Goal: Information Seeking & Learning: Learn about a topic

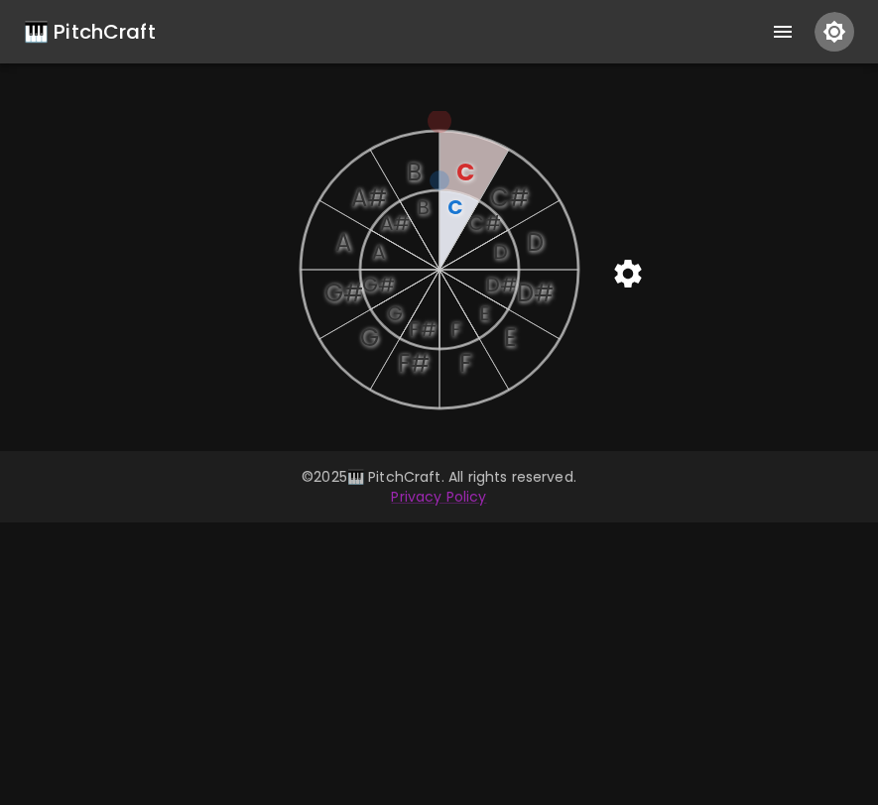
click at [838, 33] on icon "button" at bounding box center [834, 32] width 24 height 24
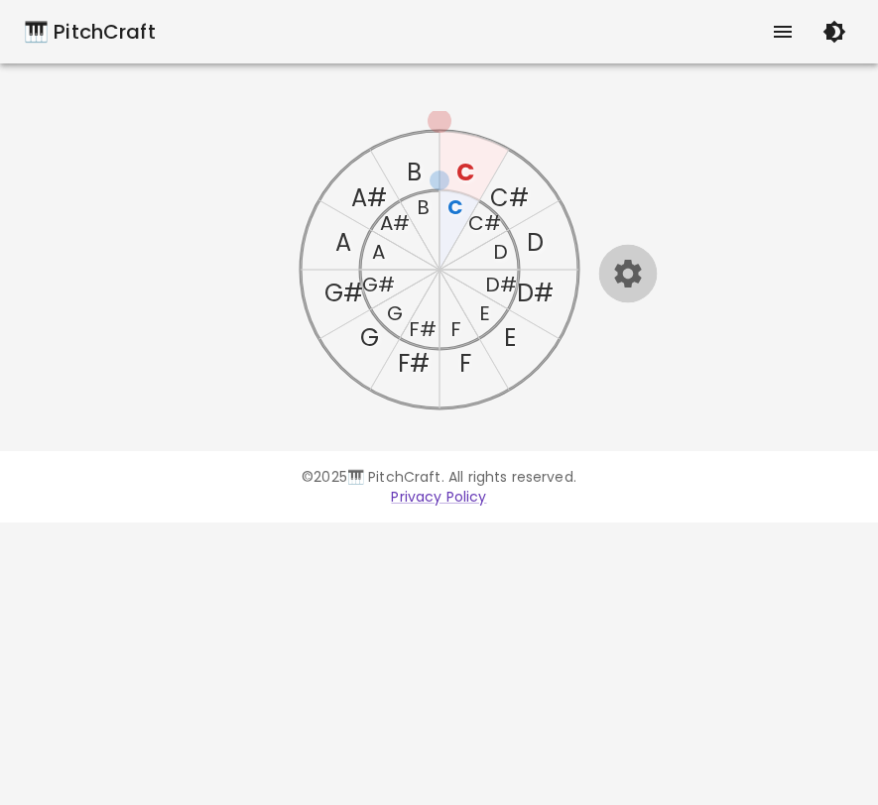
click at [637, 266] on icon "button" at bounding box center [627, 274] width 27 height 28
select select "21"
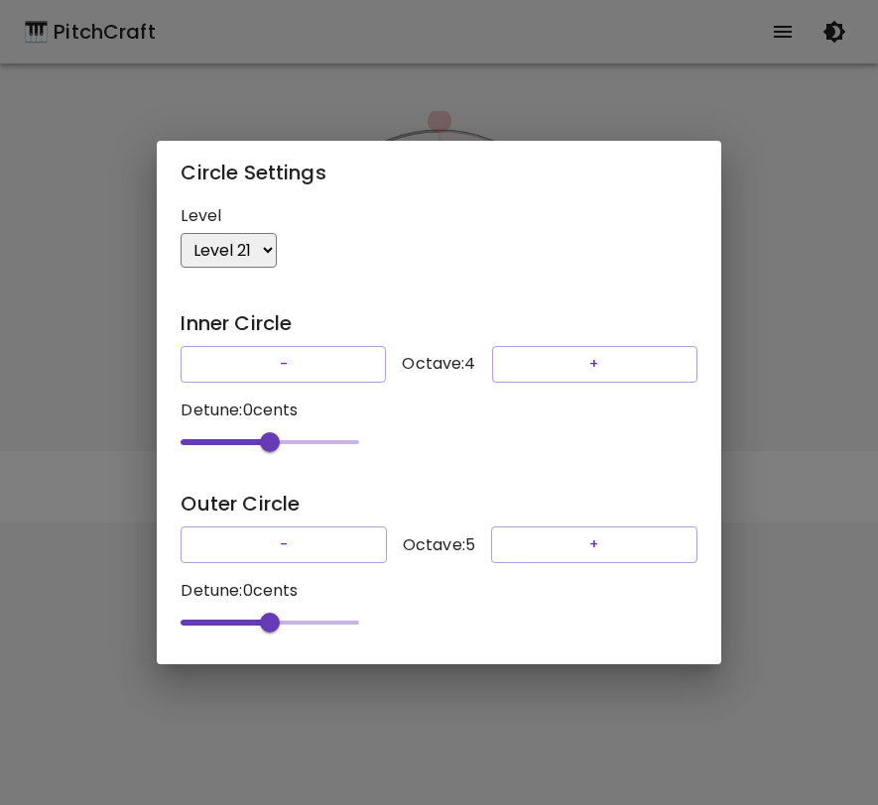
click at [256, 249] on select "Level 1 Level 3 Level 5 Level 7 Level 9 Level 11 Level 13 Level 15 Level 17 Lev…" at bounding box center [229, 250] width 96 height 35
click at [181, 233] on select "Level 1 Level 3 Level 5 Level 7 Level 9 Level 11 Level 13 Level 15 Level 17 Lev…" at bounding box center [229, 250] width 96 height 35
click at [752, 308] on div "Circle Settings Level Level 1 Level 3 Level 5 Level 7 Level 9 Level 11 Level 13…" at bounding box center [439, 402] width 878 height 805
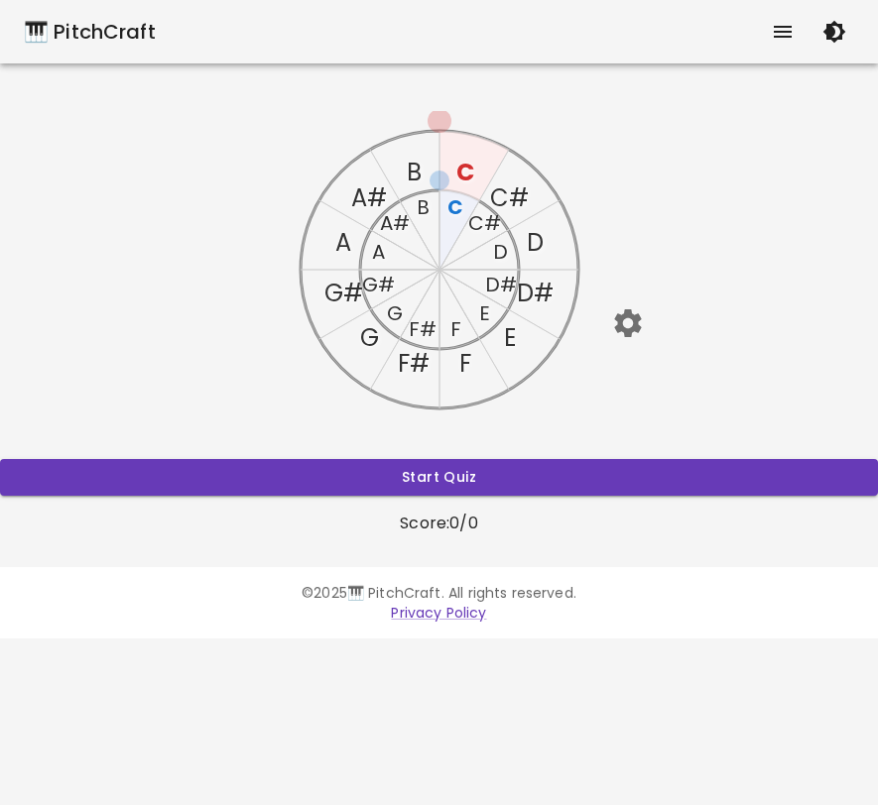
click at [625, 321] on icon "button" at bounding box center [627, 322] width 35 height 35
select select "21"
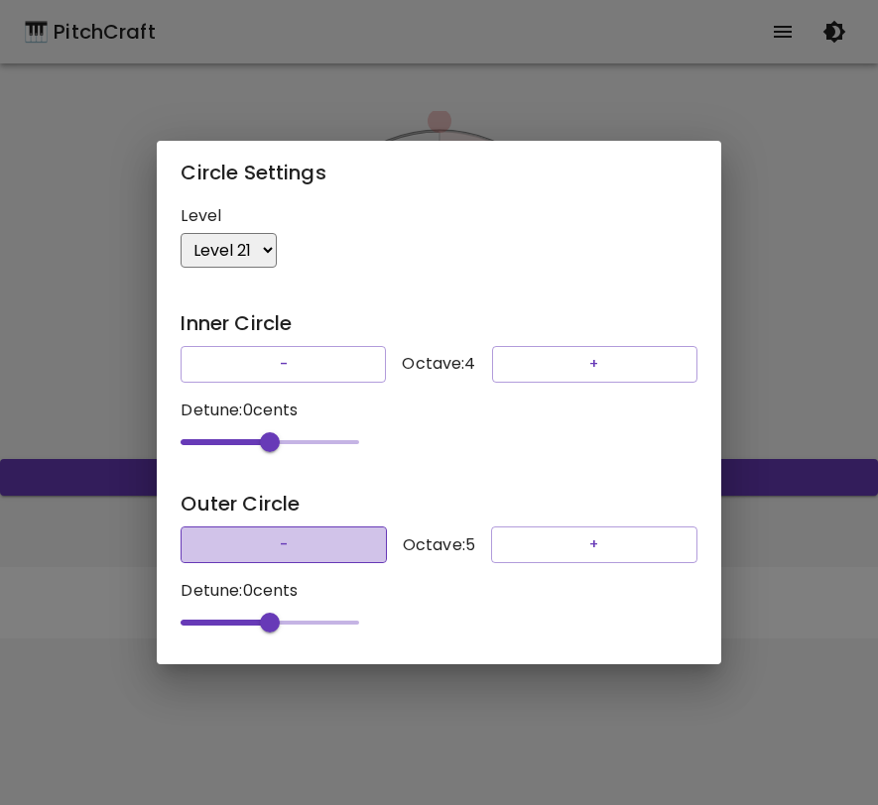
click at [274, 551] on button "-" at bounding box center [283, 545] width 205 height 37
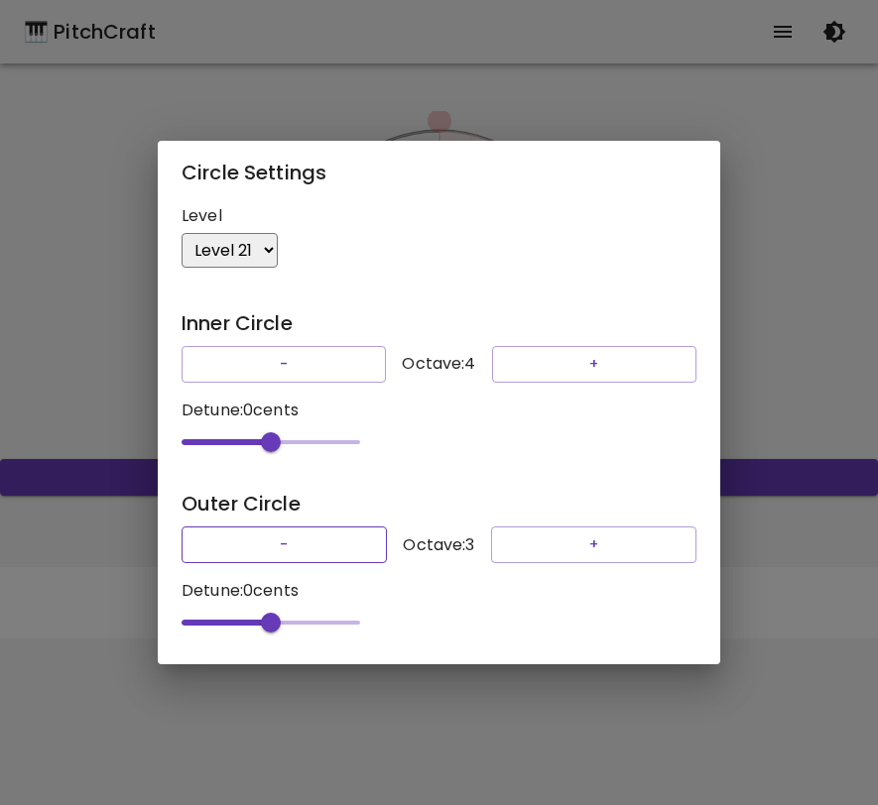
click at [274, 551] on button "-" at bounding box center [284, 545] width 205 height 37
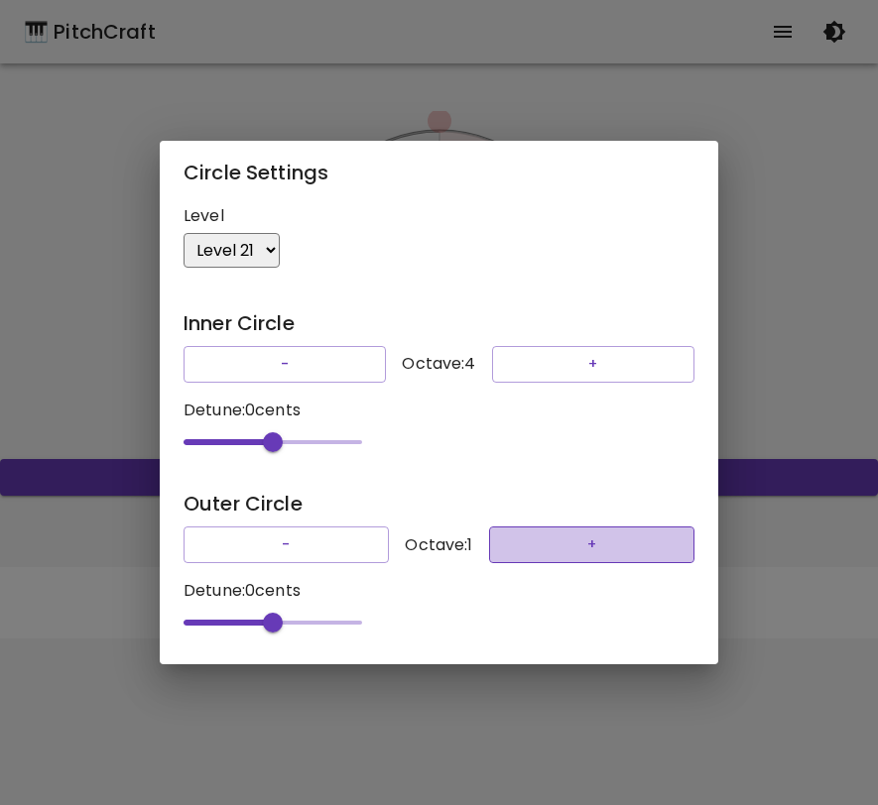
click at [530, 538] on button "+" at bounding box center [591, 545] width 205 height 37
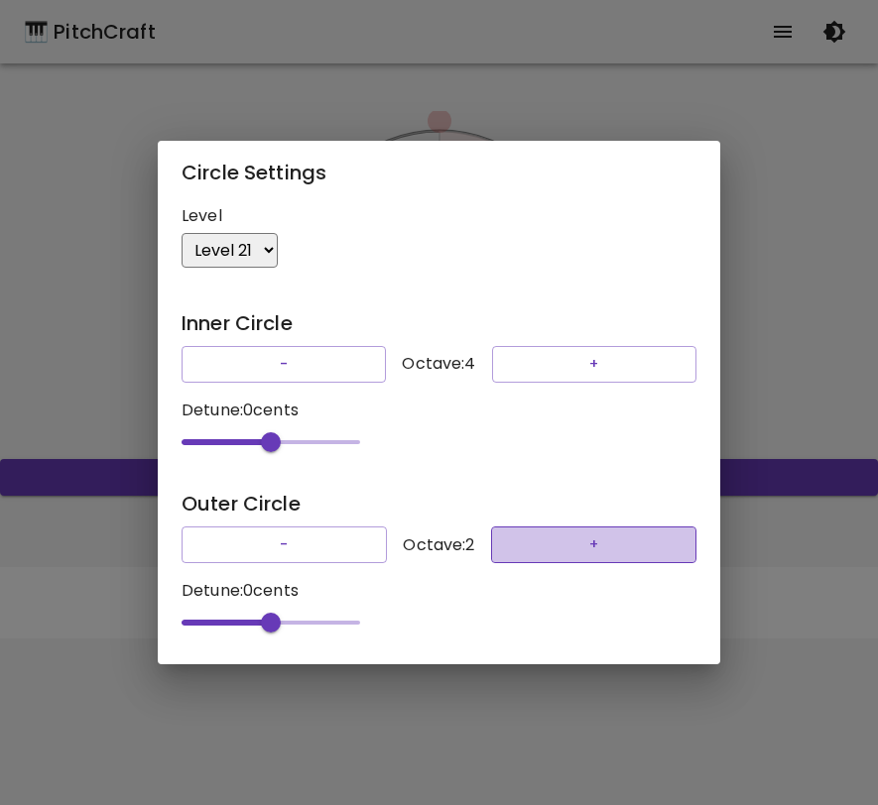
click at [530, 538] on button "+" at bounding box center [593, 545] width 205 height 37
click at [522, 542] on button "+" at bounding box center [593, 545] width 205 height 37
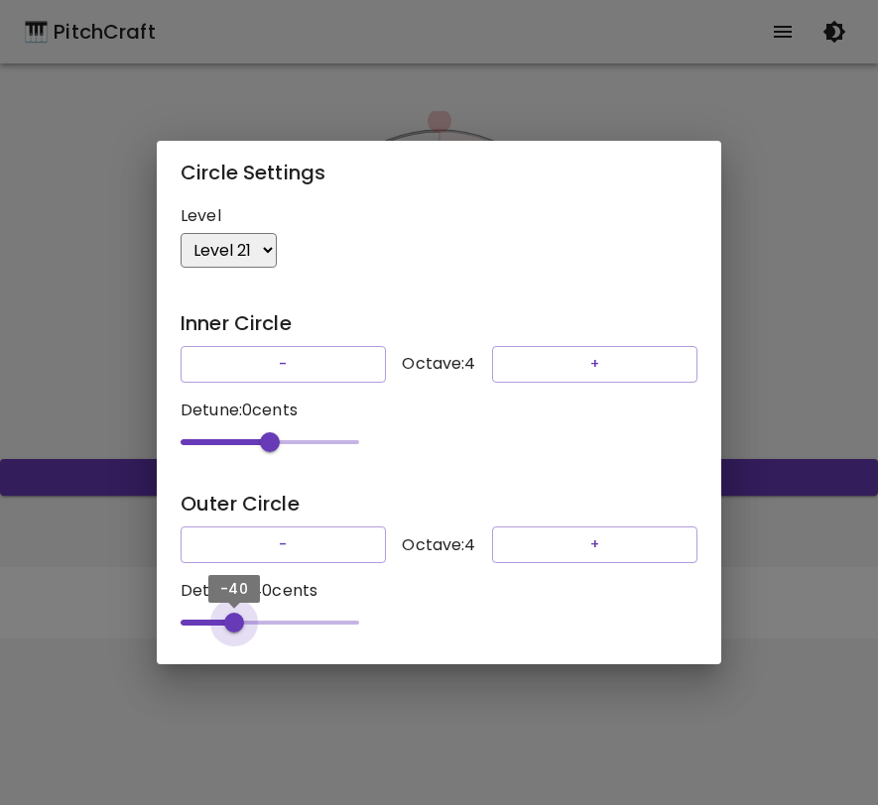
type input "-41"
drag, startPoint x: 274, startPoint y: 624, endPoint x: 229, endPoint y: 624, distance: 44.6
click at [229, 624] on span "-41" at bounding box center [233, 623] width 20 height 20
click at [788, 402] on div "Circle Settings Level Level 1 Level 3 Level 5 Level 7 Level 9 Level 11 Level 13…" at bounding box center [439, 402] width 878 height 805
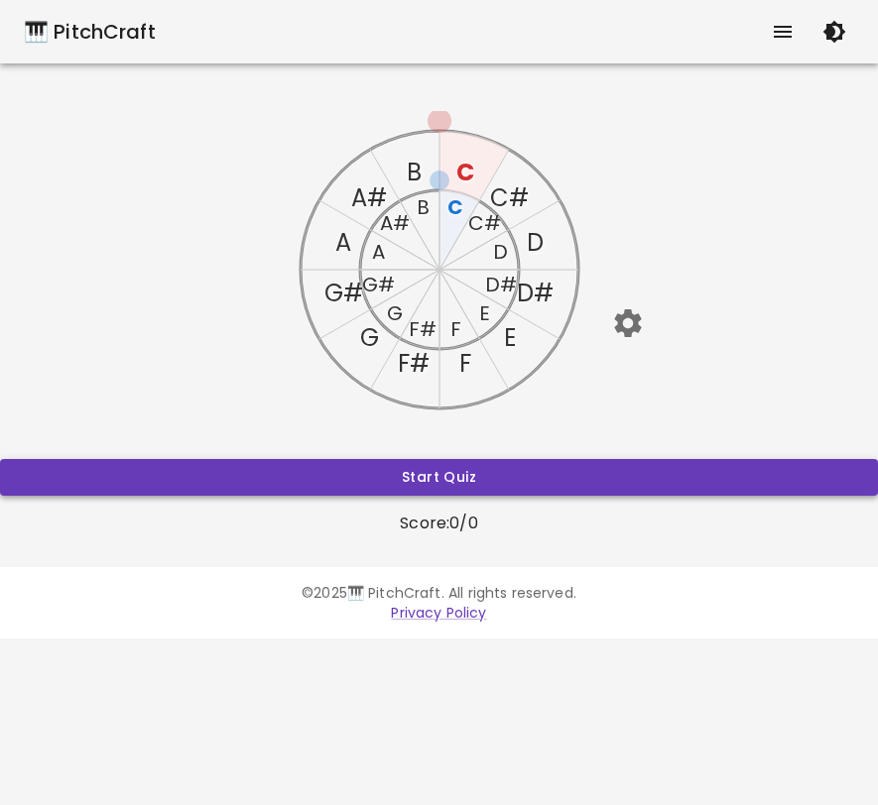
click at [674, 475] on button "Start Quiz" at bounding box center [439, 477] width 878 height 37
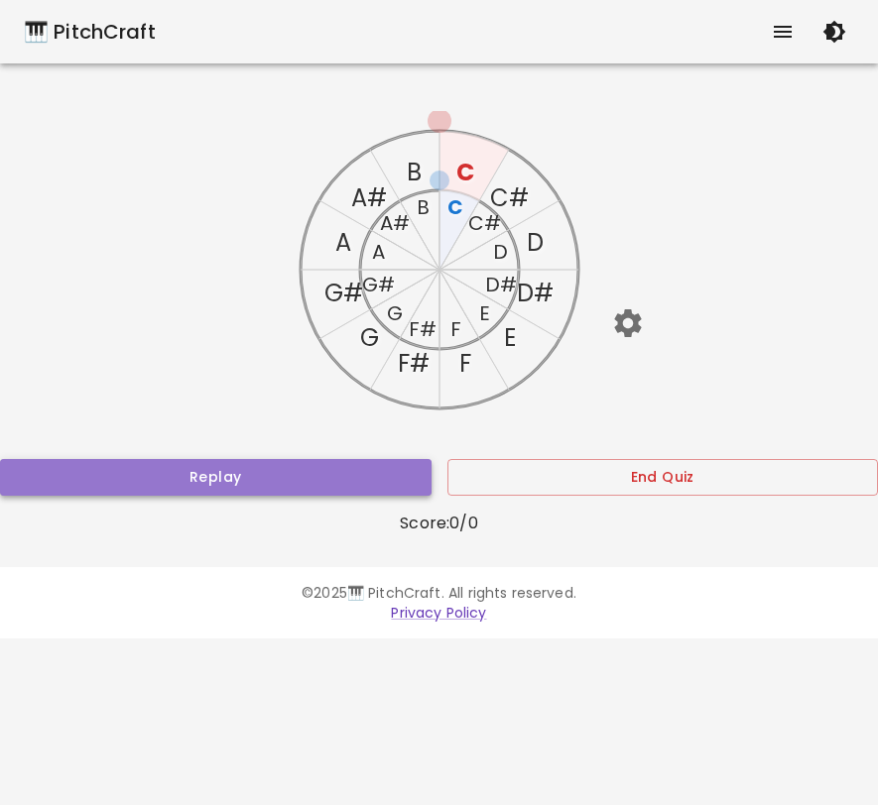
click at [335, 465] on button "Replay" at bounding box center [215, 477] width 431 height 37
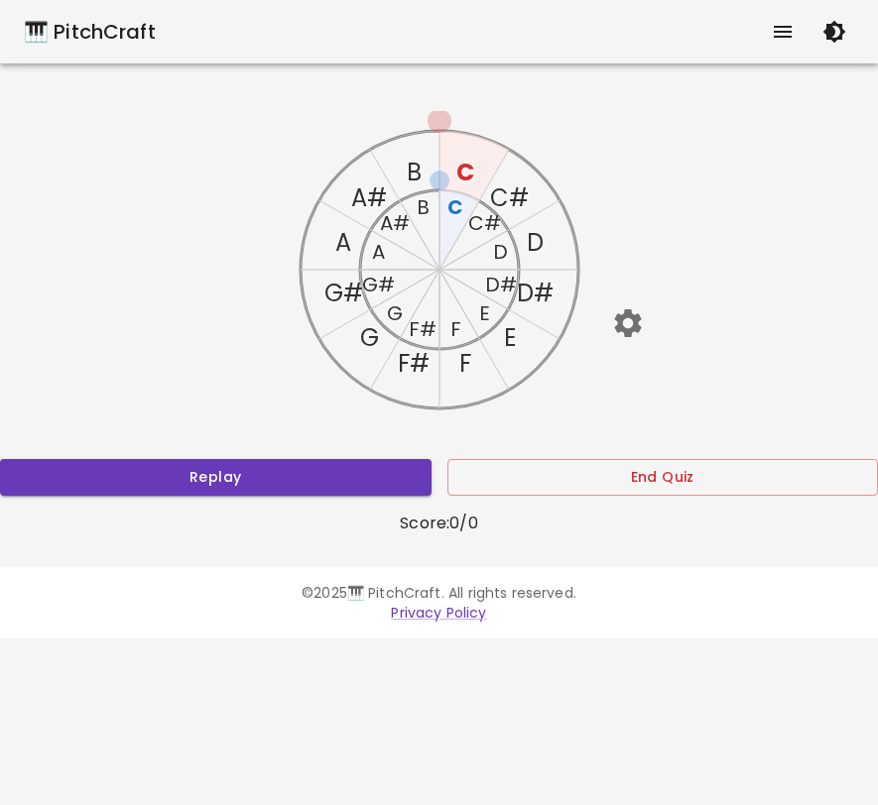
click at [456, 331] on text "F" at bounding box center [454, 329] width 11 height 28
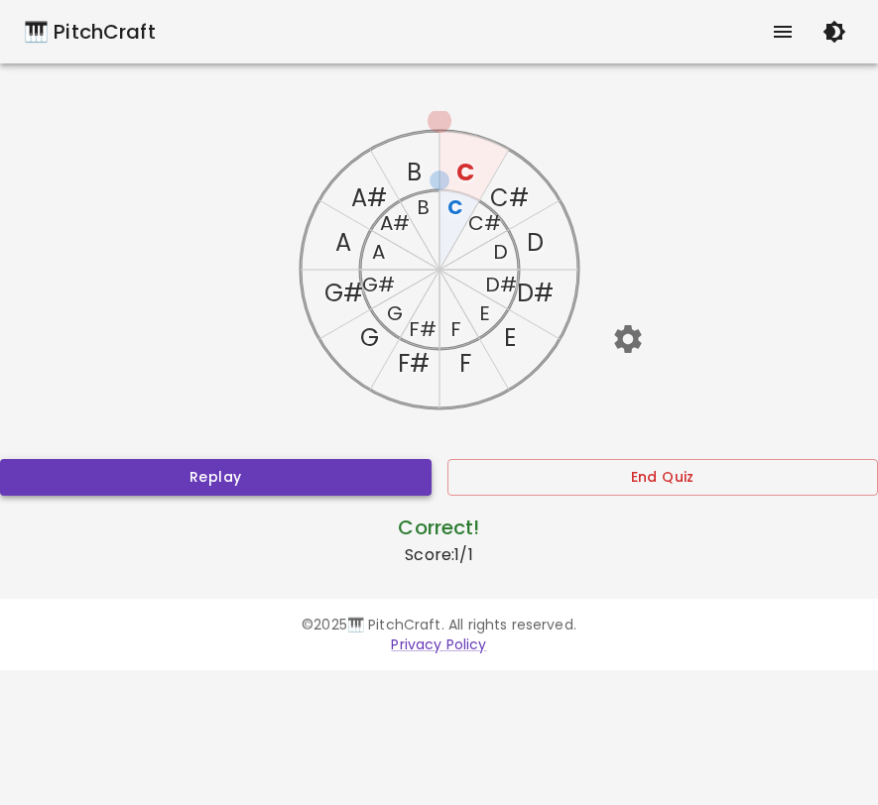
click at [383, 473] on button "Replay" at bounding box center [215, 477] width 431 height 37
click at [491, 460] on button "End Quiz" at bounding box center [662, 477] width 431 height 37
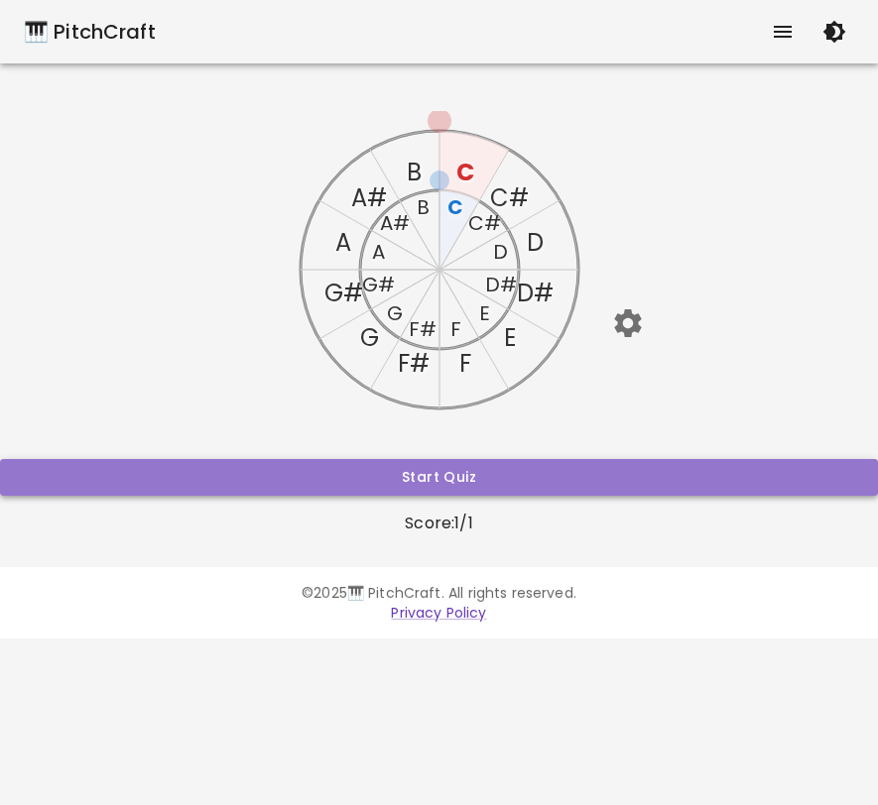
click at [483, 465] on button "Start Quiz" at bounding box center [439, 477] width 878 height 37
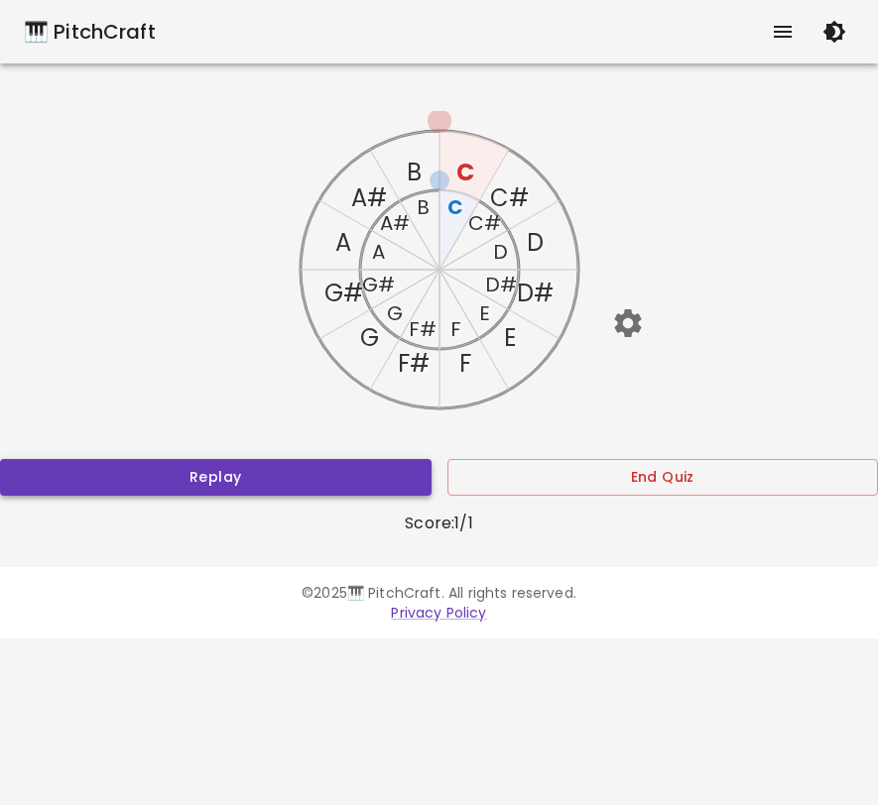
click at [385, 462] on button "Replay" at bounding box center [215, 477] width 431 height 37
click at [348, 243] on text "A" at bounding box center [343, 242] width 16 height 33
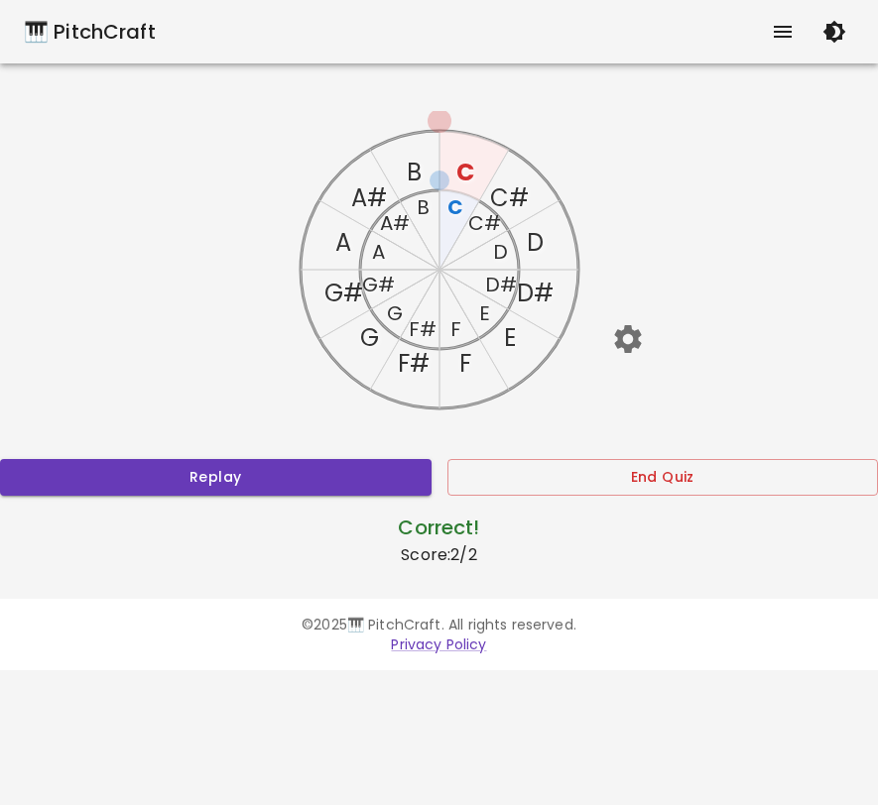
click at [384, 260] on text "A" at bounding box center [377, 252] width 13 height 28
click at [374, 278] on text "G#" at bounding box center [377, 285] width 33 height 28
click at [353, 278] on text "G#" at bounding box center [342, 293] width 39 height 33
click at [391, 255] on icon "C C# D D# E F F# G G# A A# B C C# D D# E F F# G G# A A# B" at bounding box center [439, 269] width 317 height 317
click at [487, 480] on button "End Quiz" at bounding box center [662, 477] width 431 height 37
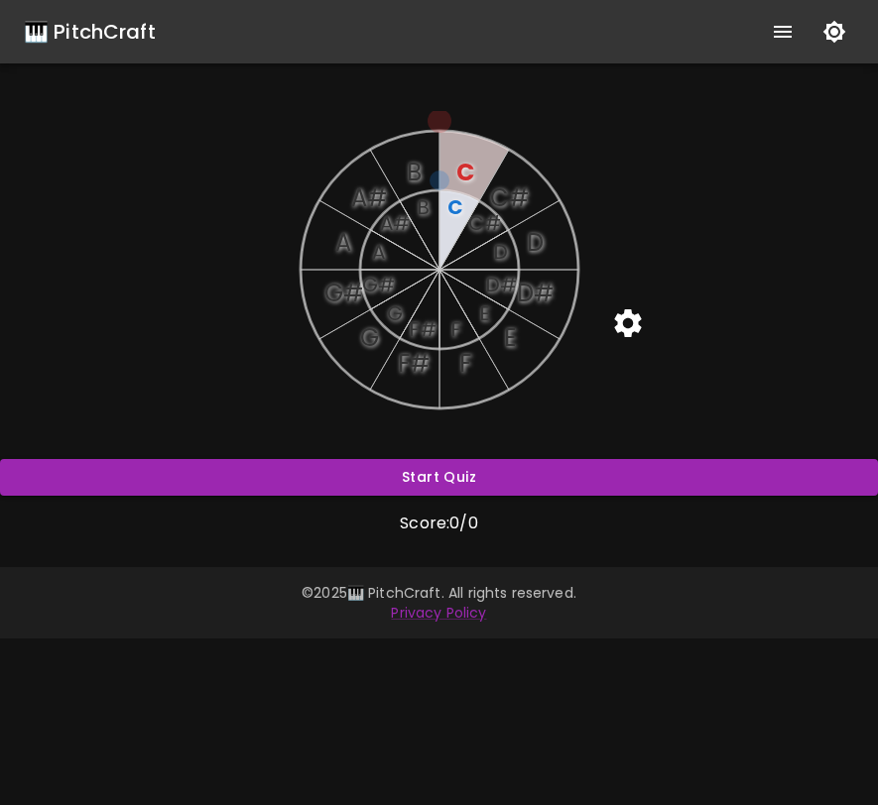
click at [625, 323] on icon "button" at bounding box center [627, 322] width 35 height 35
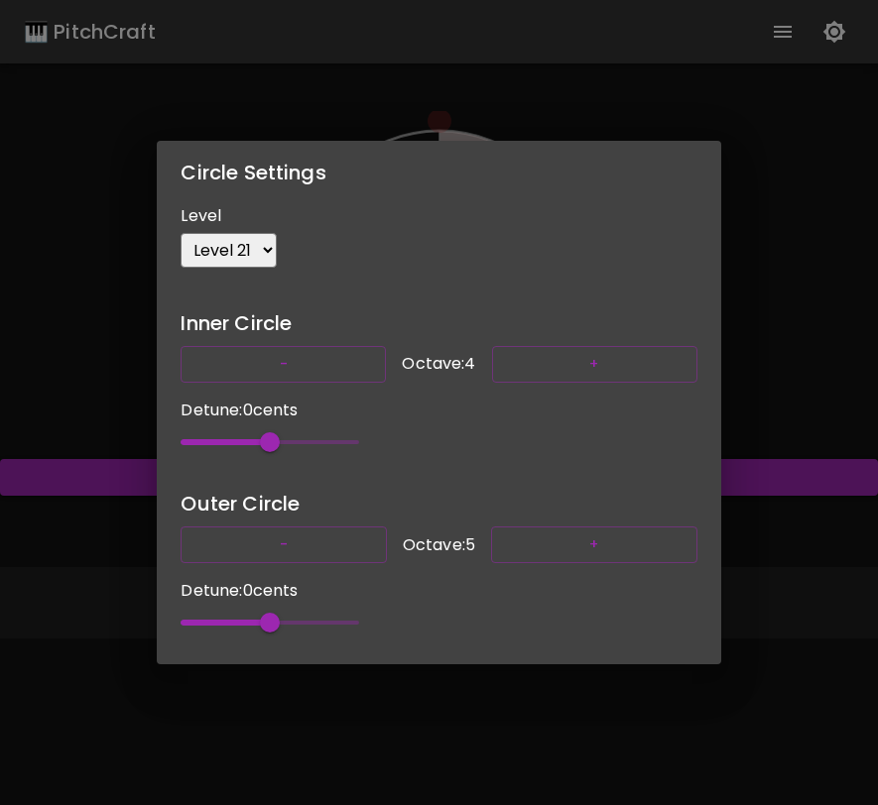
click at [221, 236] on select "Level 1 Level 3 Level 5 Level 7 Level 9 Level 11 Level 13 Level 15 Level 17 Lev…" at bounding box center [229, 250] width 96 height 35
select select "1"
click at [181, 233] on select "Level 1 Level 3 Level 5 Level 7 Level 9 Level 11 Level 13 Level 15 Level 17 Lev…" at bounding box center [229, 250] width 96 height 35
click at [725, 231] on div "Circle Settings Level Level 1 Level 3 Level 5 Level 7 Level 9 Level 11 Level 13…" at bounding box center [439, 402] width 878 height 805
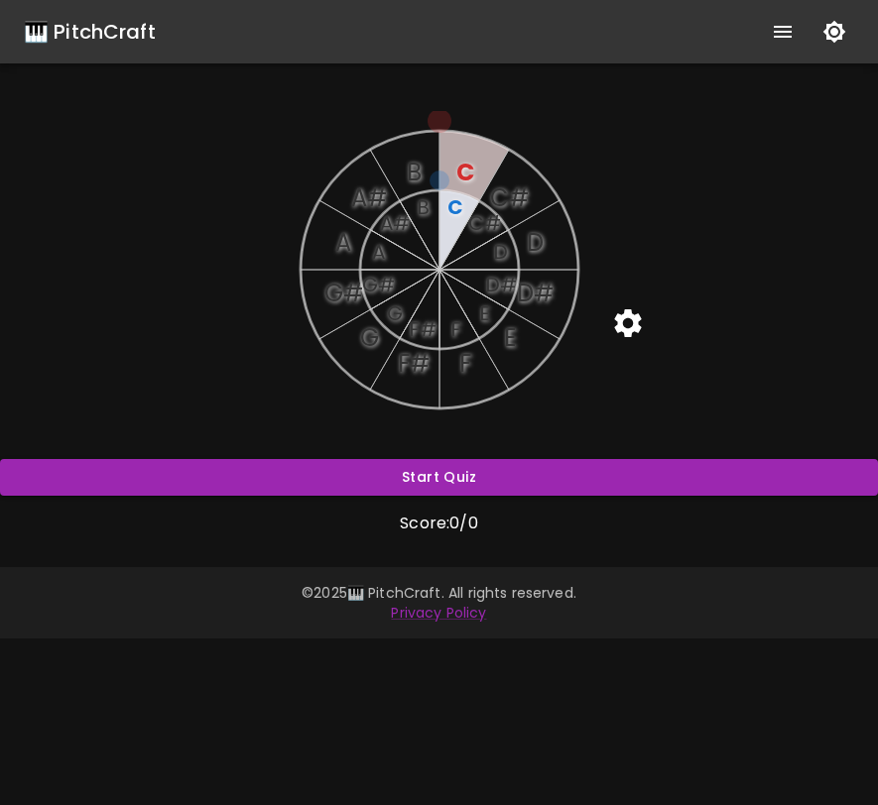
click at [832, 39] on icon "button" at bounding box center [834, 32] width 23 height 23
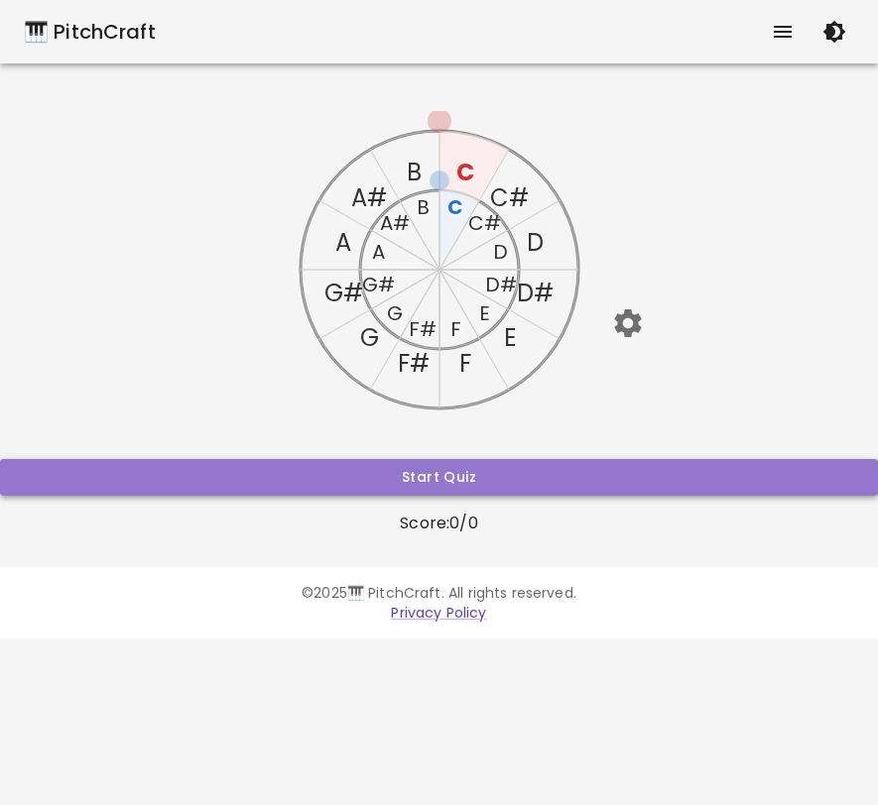
click at [543, 469] on button "Start Quiz" at bounding box center [439, 477] width 878 height 37
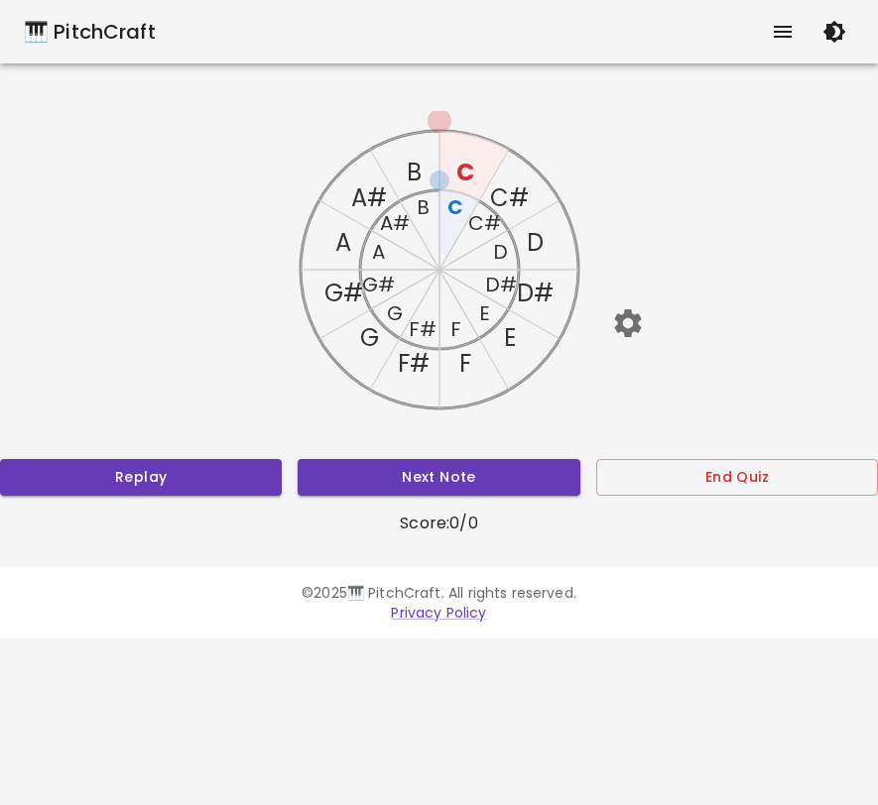
click at [500, 194] on text "C#" at bounding box center [509, 198] width 39 height 33
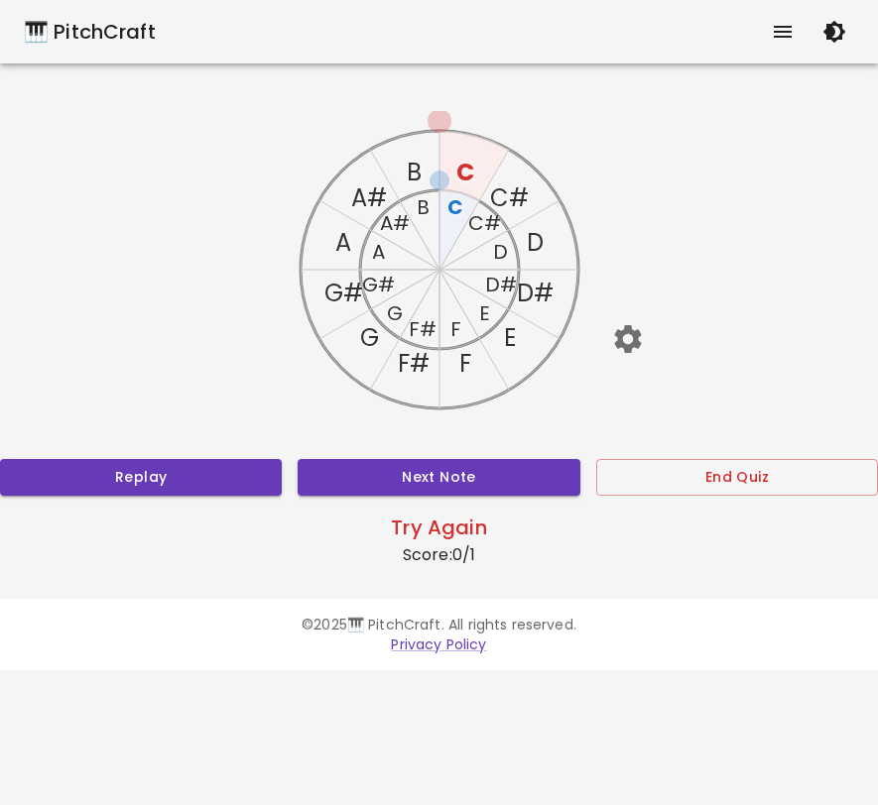
click at [482, 222] on text "C#" at bounding box center [483, 223] width 33 height 28
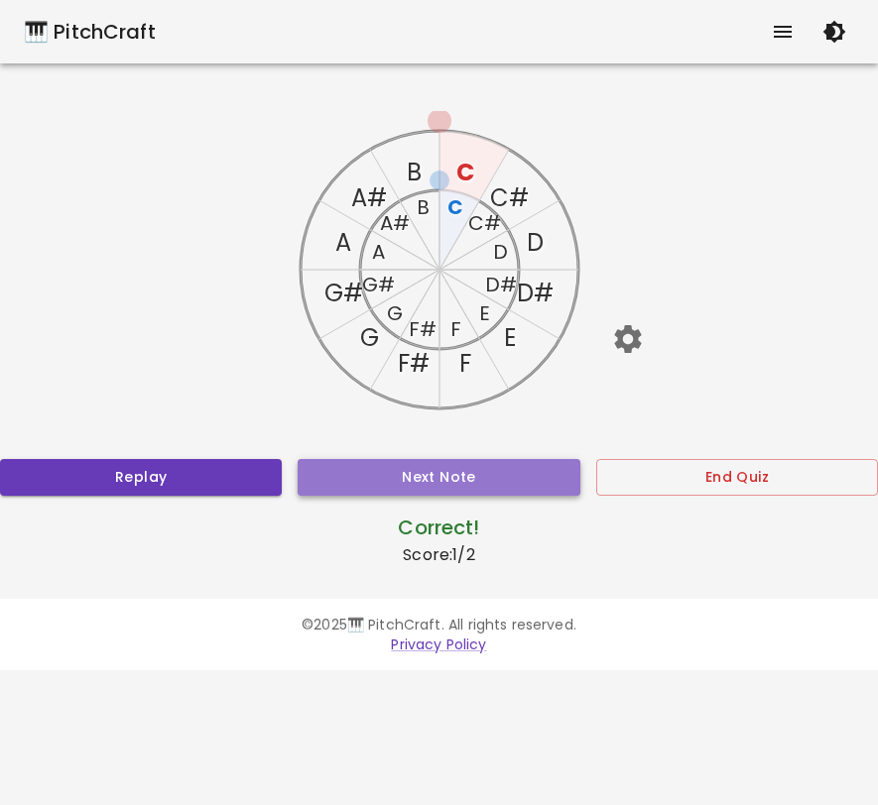
click at [518, 484] on button "Next Note" at bounding box center [439, 477] width 282 height 37
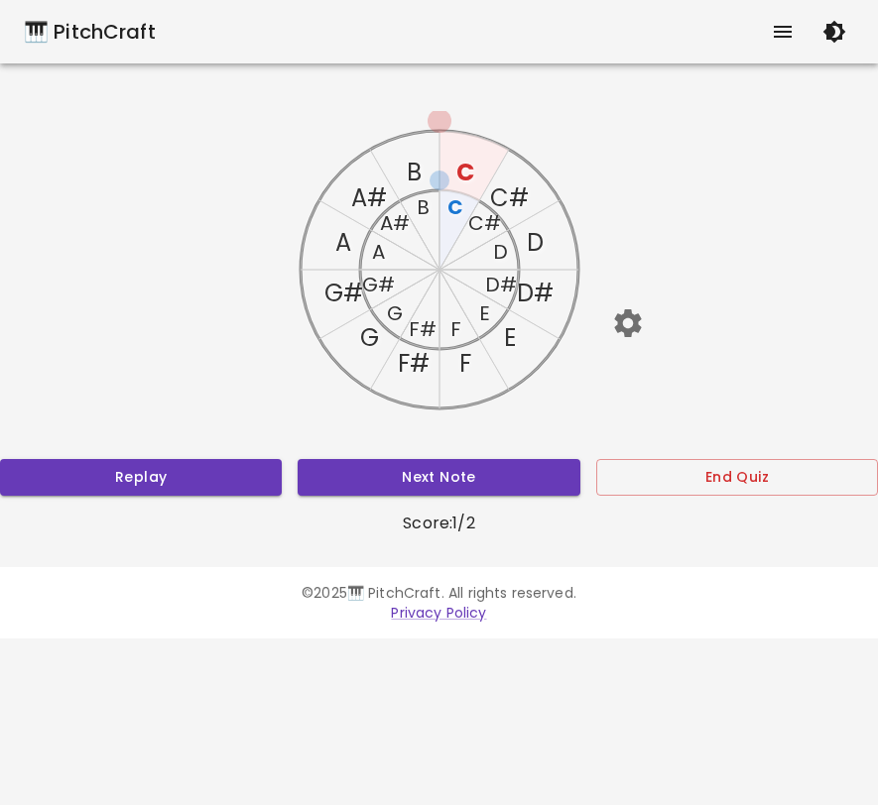
click at [457, 210] on text "C" at bounding box center [455, 207] width 16 height 28
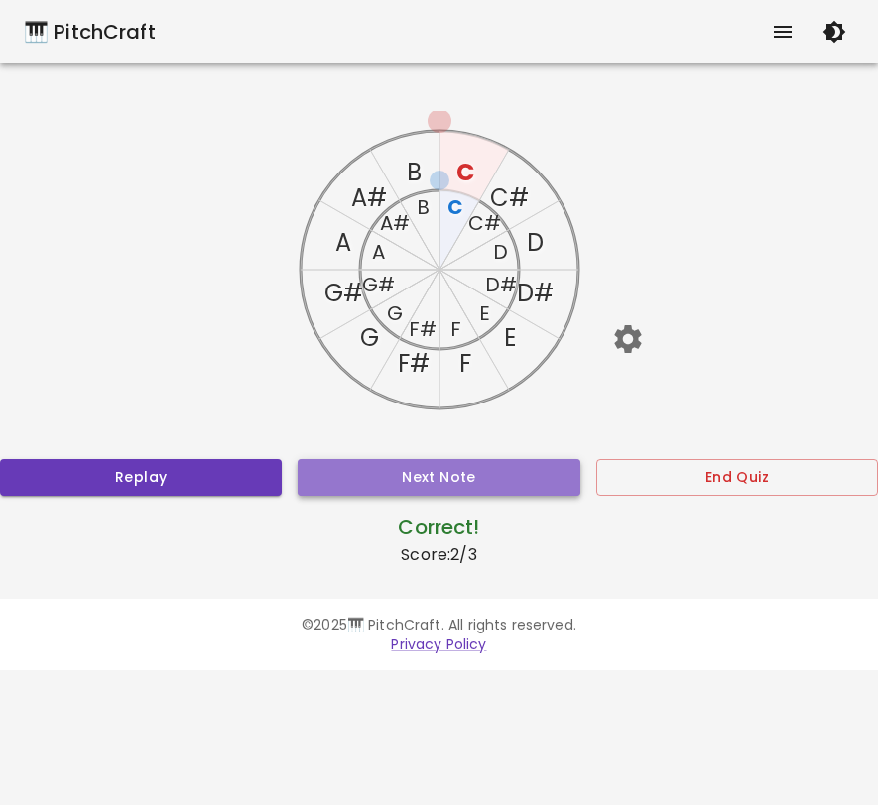
click at [481, 477] on button "Next Note" at bounding box center [439, 477] width 282 height 37
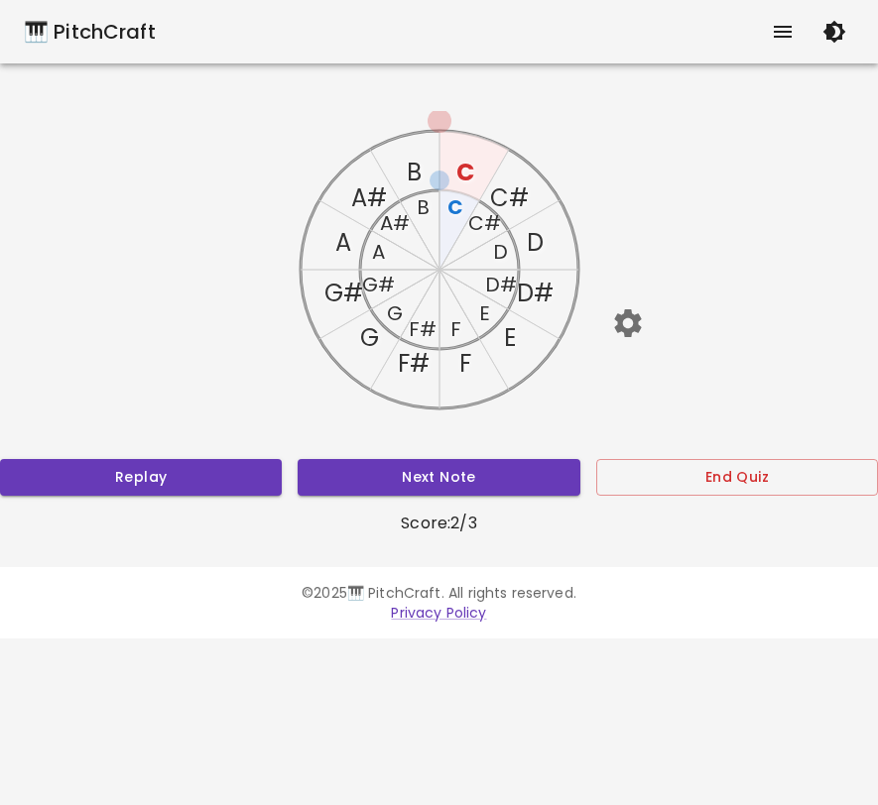
click at [455, 218] on text "C" at bounding box center [455, 207] width 16 height 28
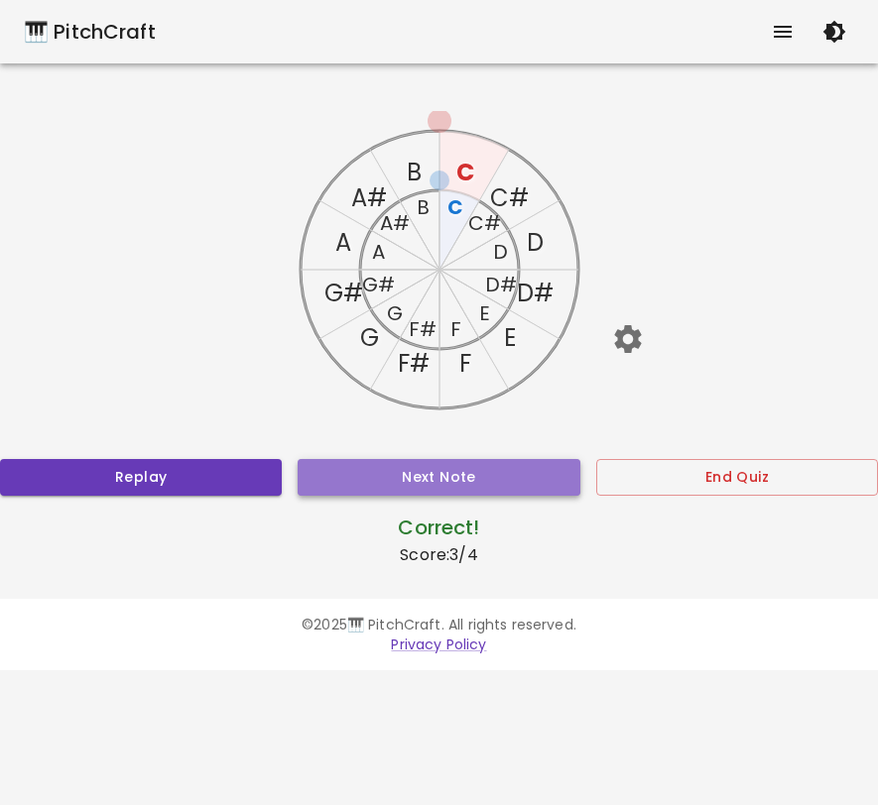
click at [452, 471] on button "Next Note" at bounding box center [439, 477] width 282 height 37
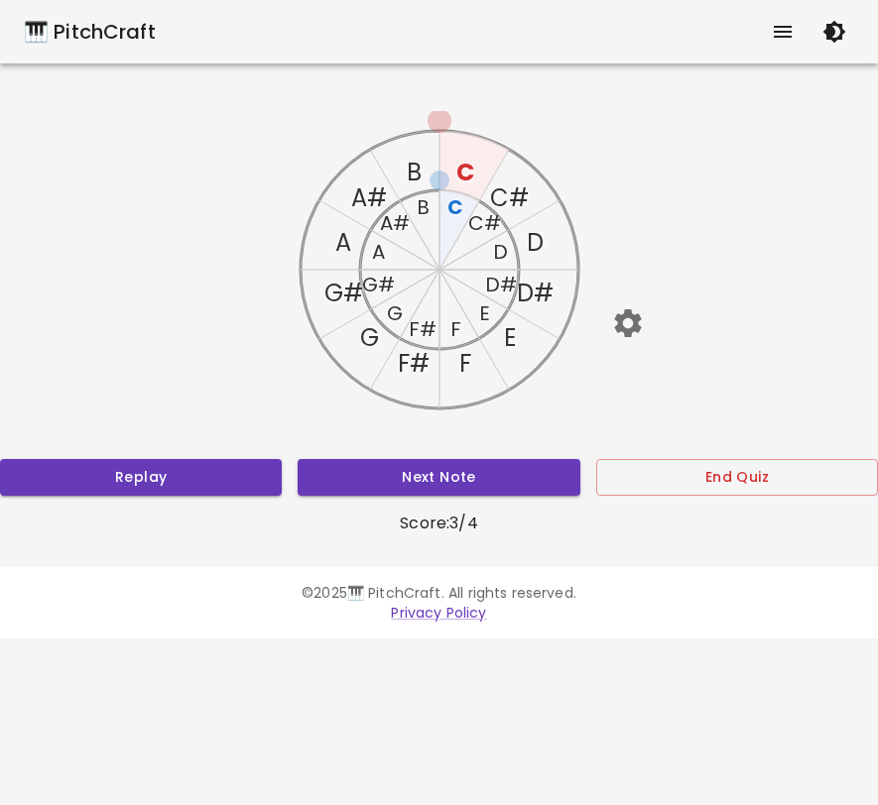
click at [632, 329] on icon "button" at bounding box center [627, 323] width 27 height 28
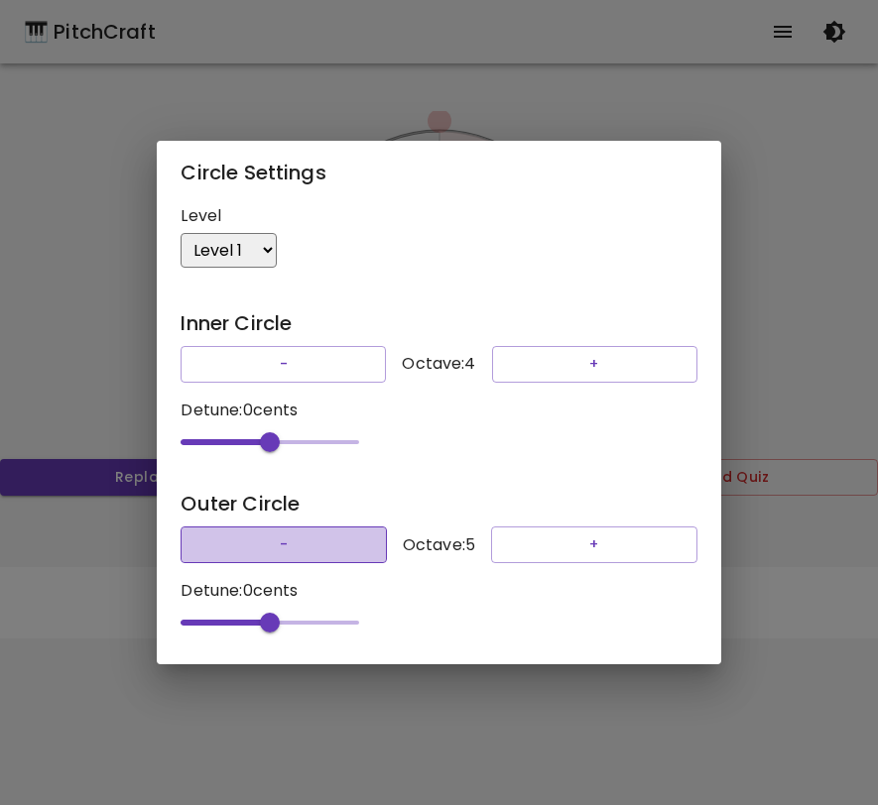
click at [317, 553] on button "-" at bounding box center [283, 545] width 205 height 37
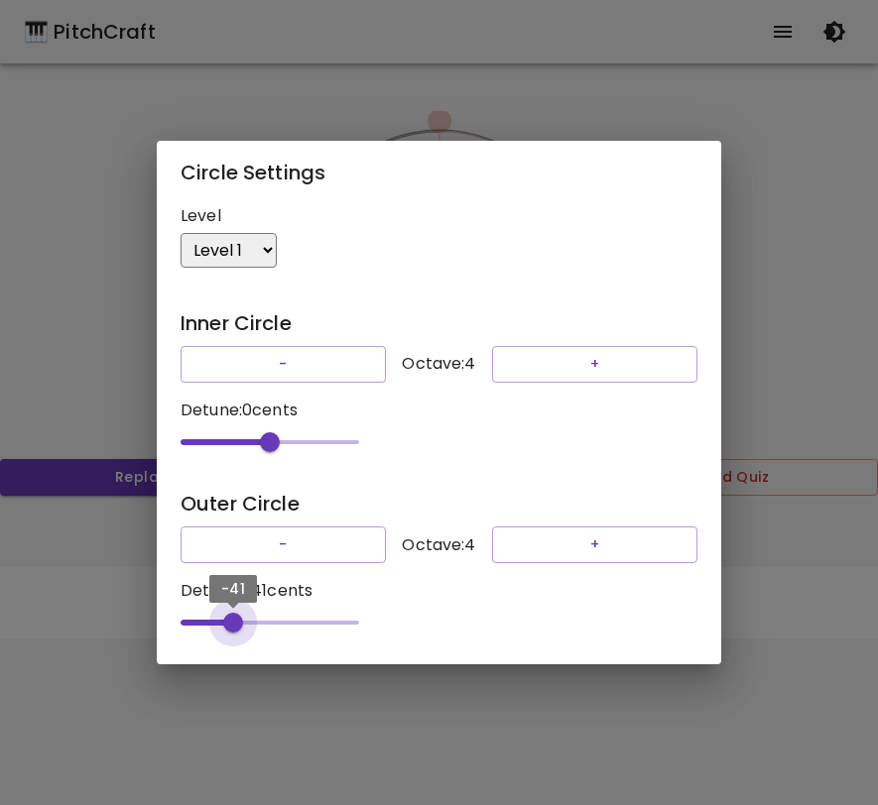
type input "-40"
drag, startPoint x: 261, startPoint y: 635, endPoint x: 230, endPoint y: 635, distance: 30.7
click at [230, 633] on span "-40" at bounding box center [234, 623] width 20 height 20
click at [828, 336] on div "Circle Settings Level Level 1 Level 3 Level 5 Level 7 Level 9 Level 11 Level 13…" at bounding box center [439, 402] width 878 height 805
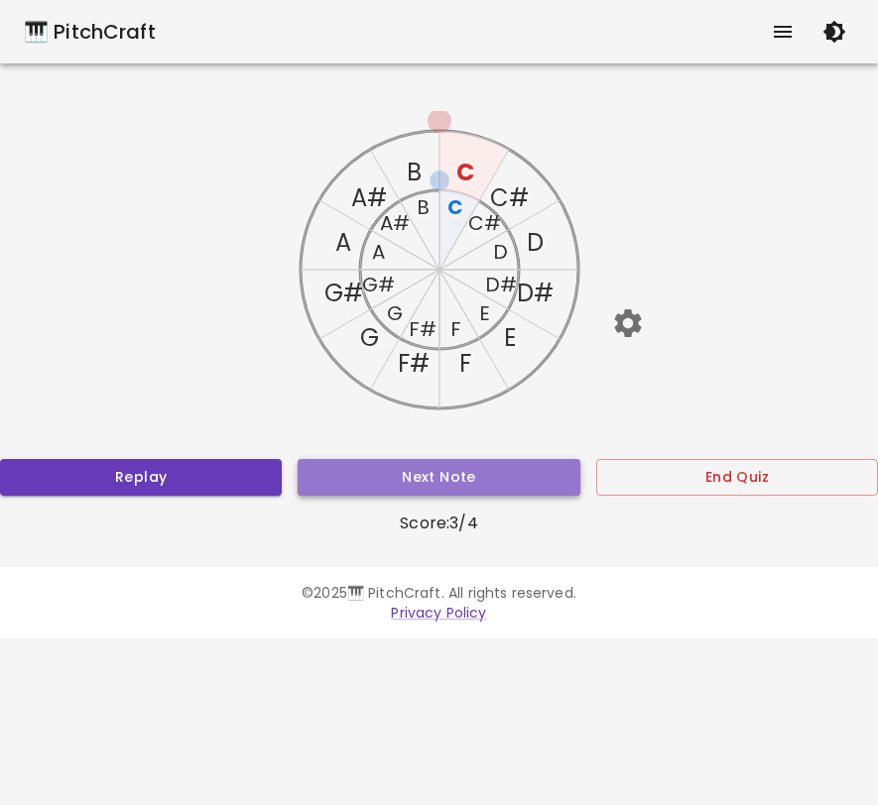
click at [502, 466] on button "Next Note" at bounding box center [439, 477] width 282 height 37
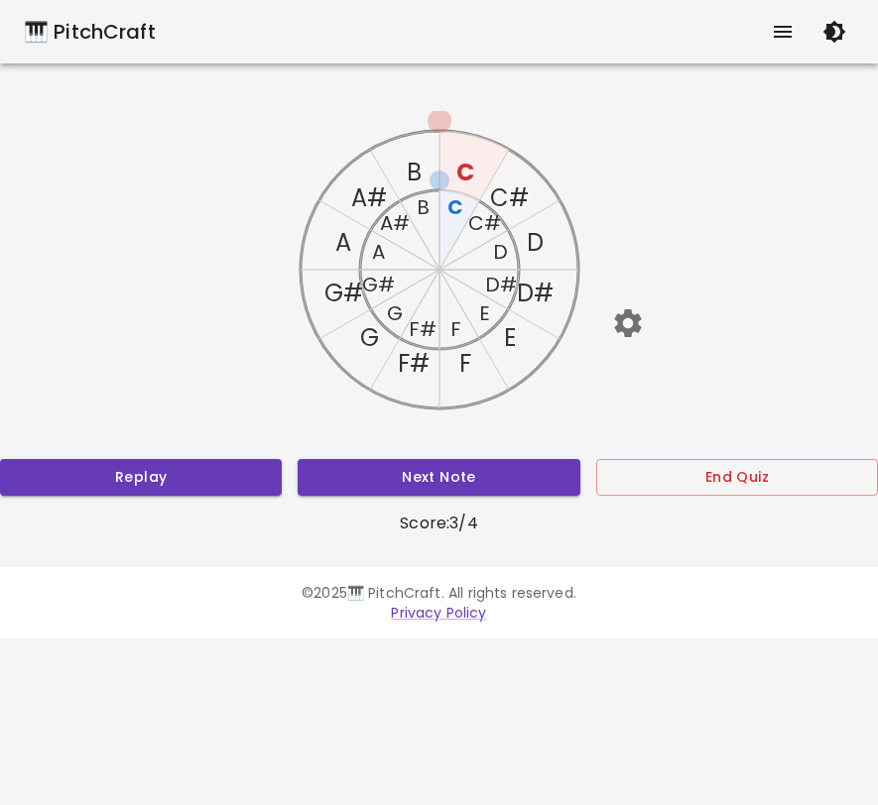
click at [463, 168] on text "C" at bounding box center [464, 172] width 18 height 33
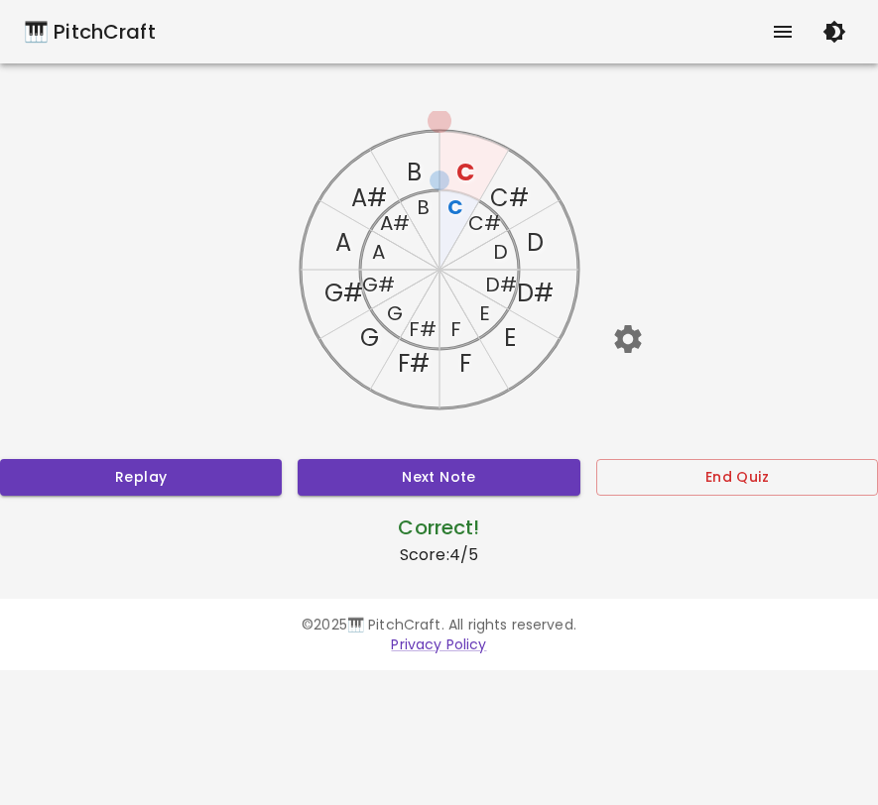
click at [465, 177] on text "C" at bounding box center [464, 172] width 18 height 33
click at [458, 211] on text "C" at bounding box center [455, 207] width 16 height 28
click at [520, 192] on text "C#" at bounding box center [509, 198] width 39 height 33
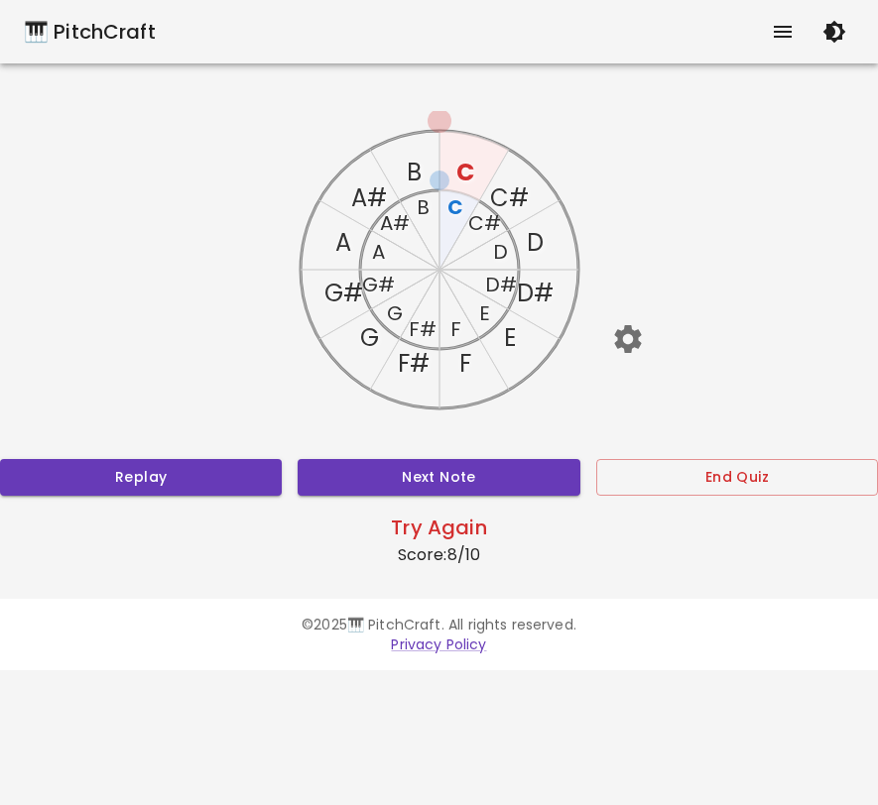
click at [493, 227] on text "C#" at bounding box center [483, 223] width 33 height 28
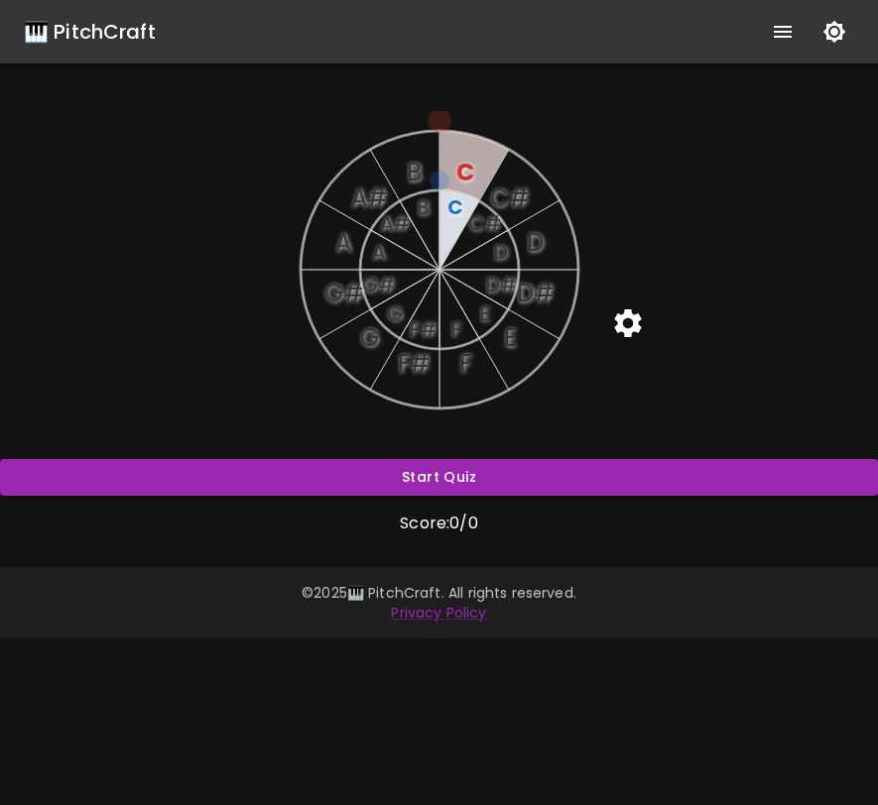
click at [631, 325] on icon "button" at bounding box center [627, 322] width 35 height 35
select select "21"
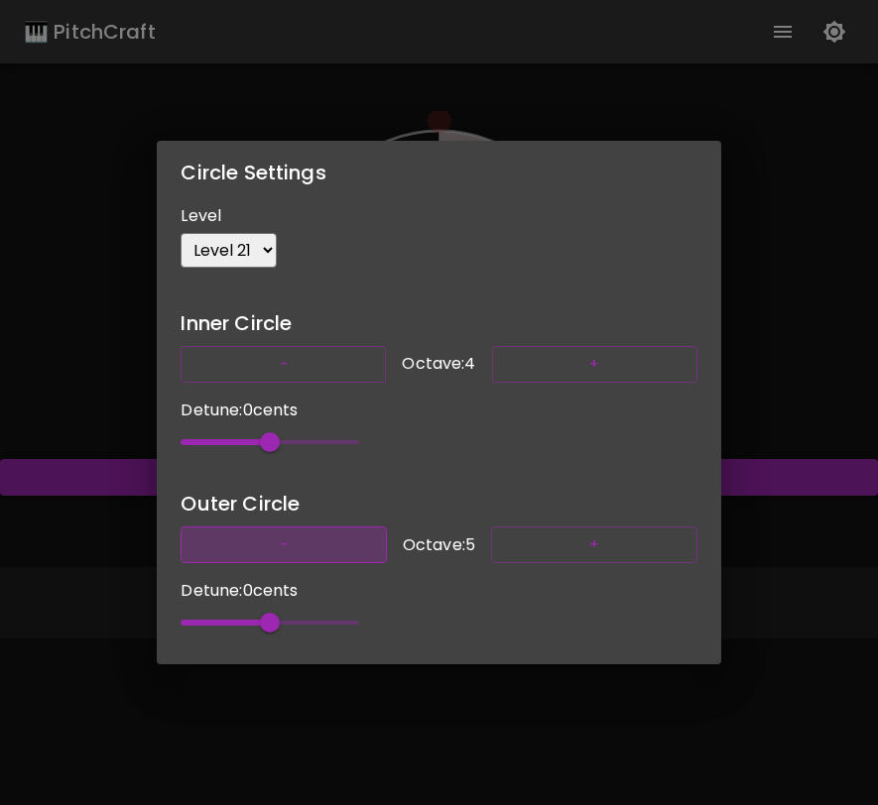
click at [302, 561] on button "-" at bounding box center [283, 545] width 205 height 37
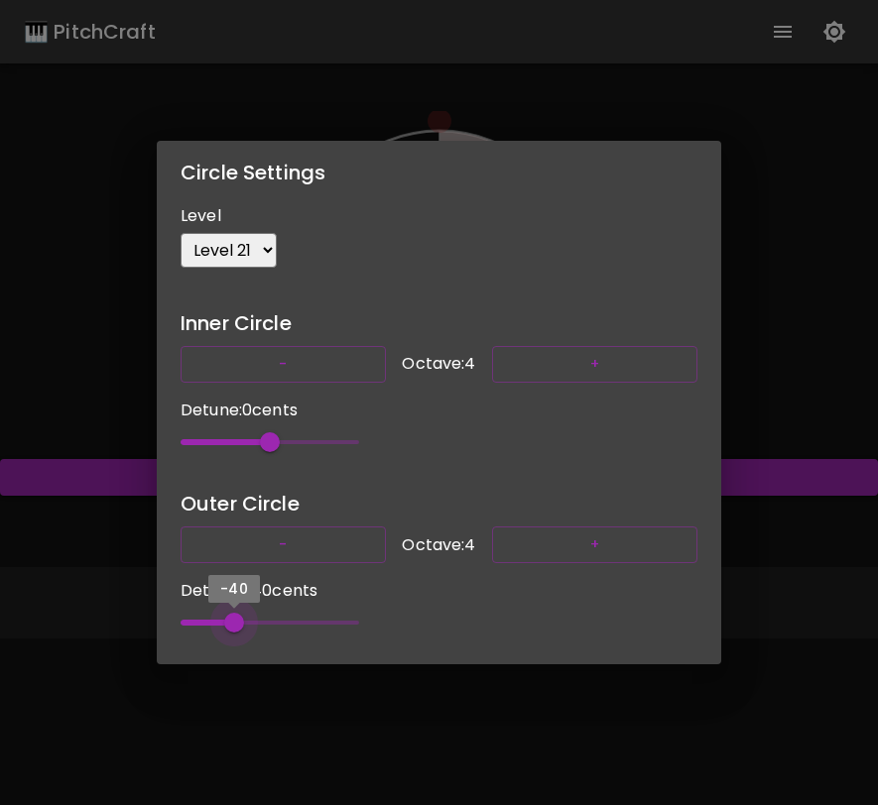
type input "-41"
drag, startPoint x: 267, startPoint y: 638, endPoint x: 229, endPoint y: 636, distance: 37.7
click at [229, 633] on span "-41" at bounding box center [233, 623] width 20 height 20
click at [245, 242] on select "Level 1 Level 3 Level 5 Level 7 Level 9 Level 11 Level 13 Level 15 Level 17 Lev…" at bounding box center [229, 250] width 96 height 35
select select "1"
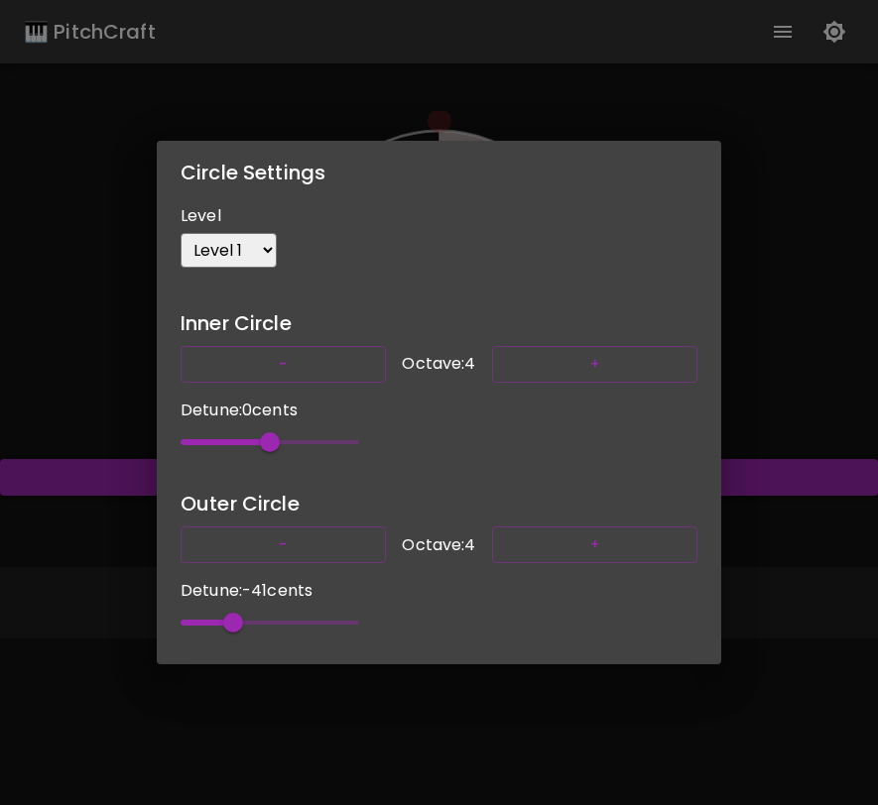
click at [181, 233] on select "Level 1 Level 3 Level 5 Level 7 Level 9 Level 11 Level 13 Level 15 Level 17 Lev…" at bounding box center [229, 250] width 96 height 35
click at [763, 366] on div "Circle Settings Level Level 1 Level 3 Level 5 Level 7 Level 9 Level 11 Level 13…" at bounding box center [439, 402] width 878 height 805
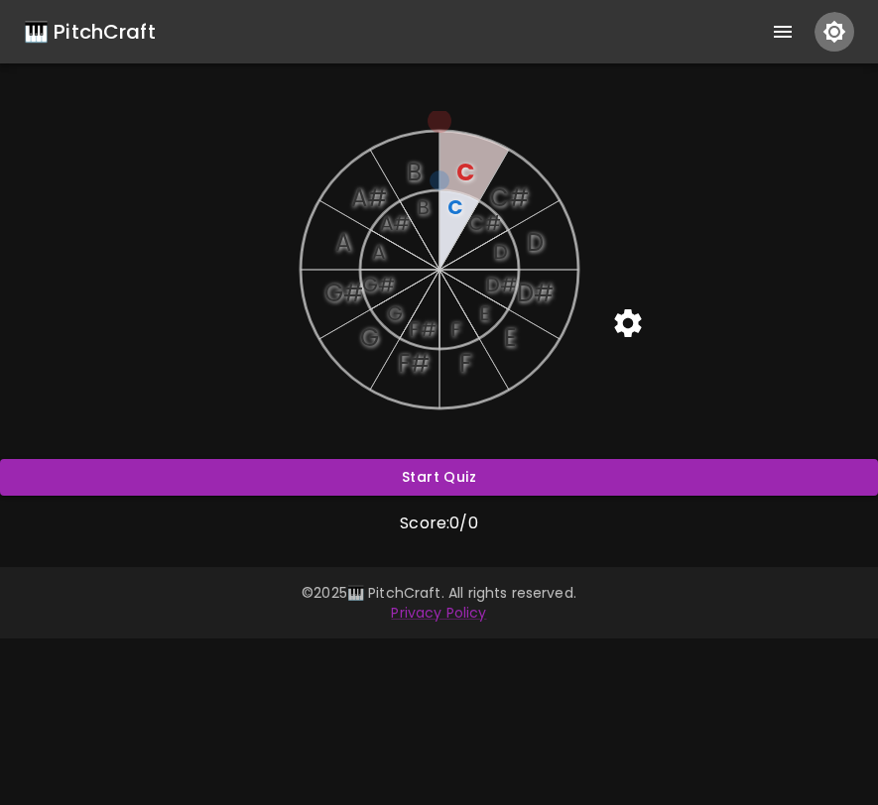
click at [843, 35] on icon "button" at bounding box center [834, 32] width 24 height 24
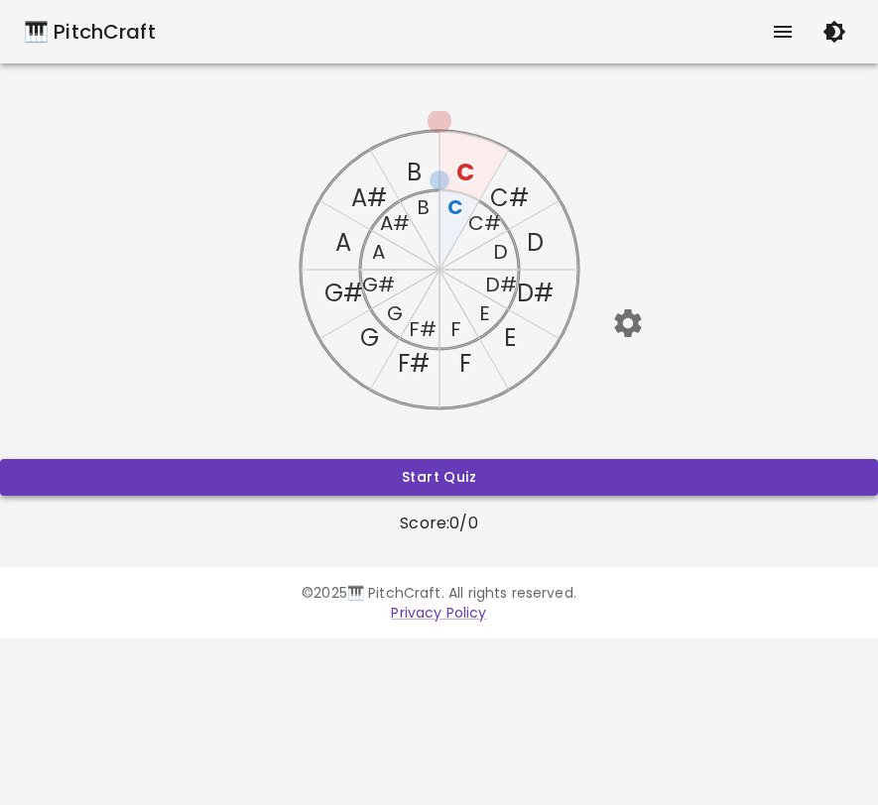
click at [538, 472] on button "Start Quiz" at bounding box center [439, 477] width 878 height 37
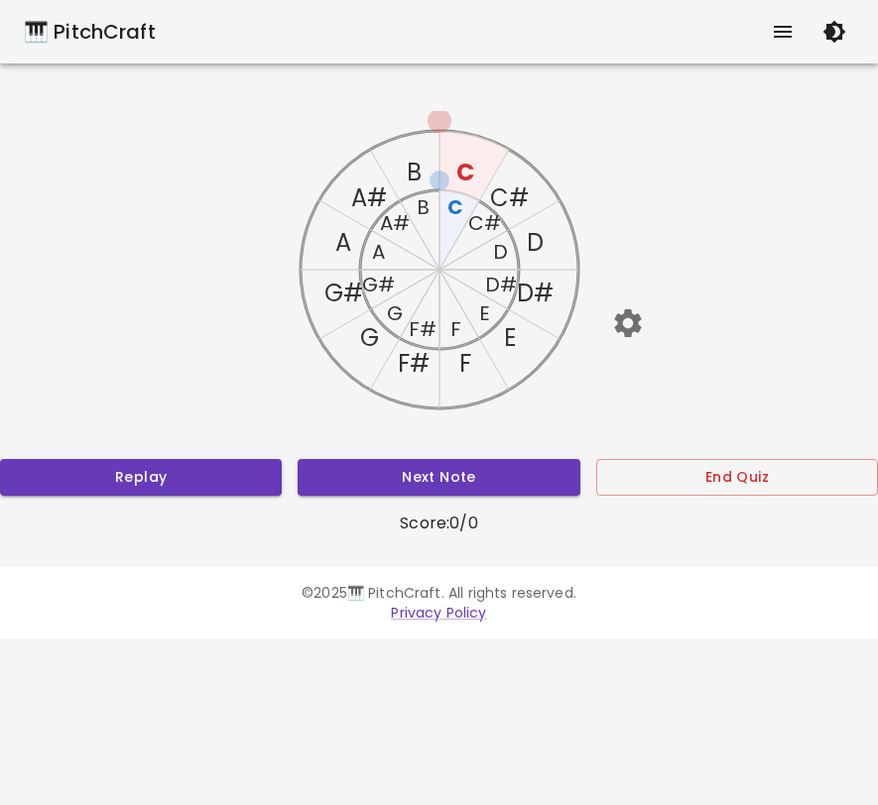
click at [508, 192] on text "C#" at bounding box center [509, 198] width 39 height 33
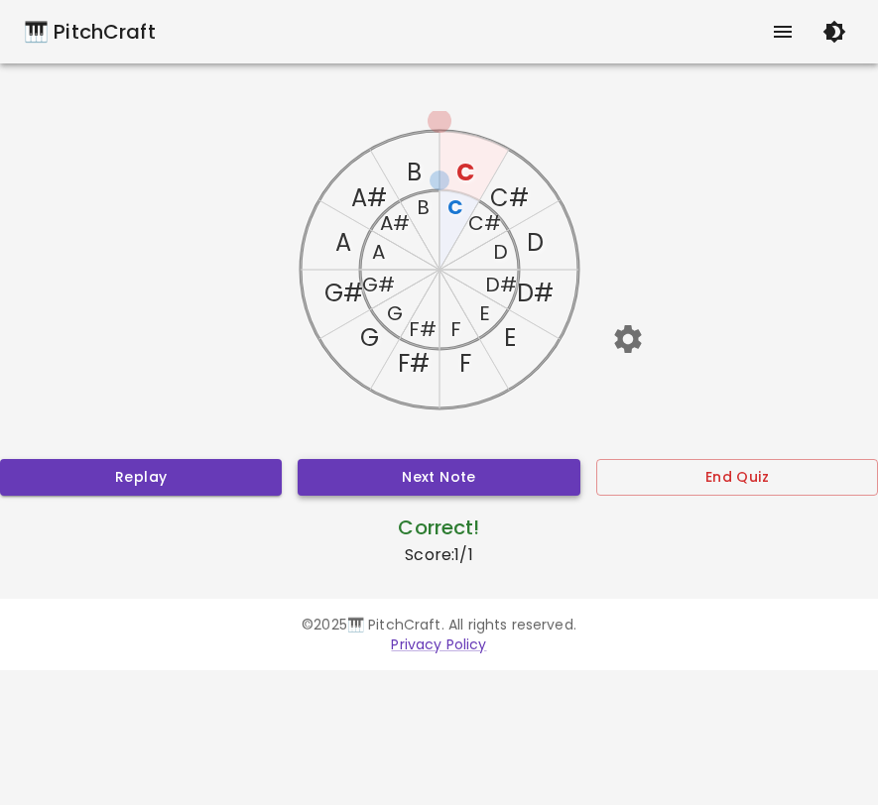
click at [482, 470] on button "Next Note" at bounding box center [439, 477] width 282 height 37
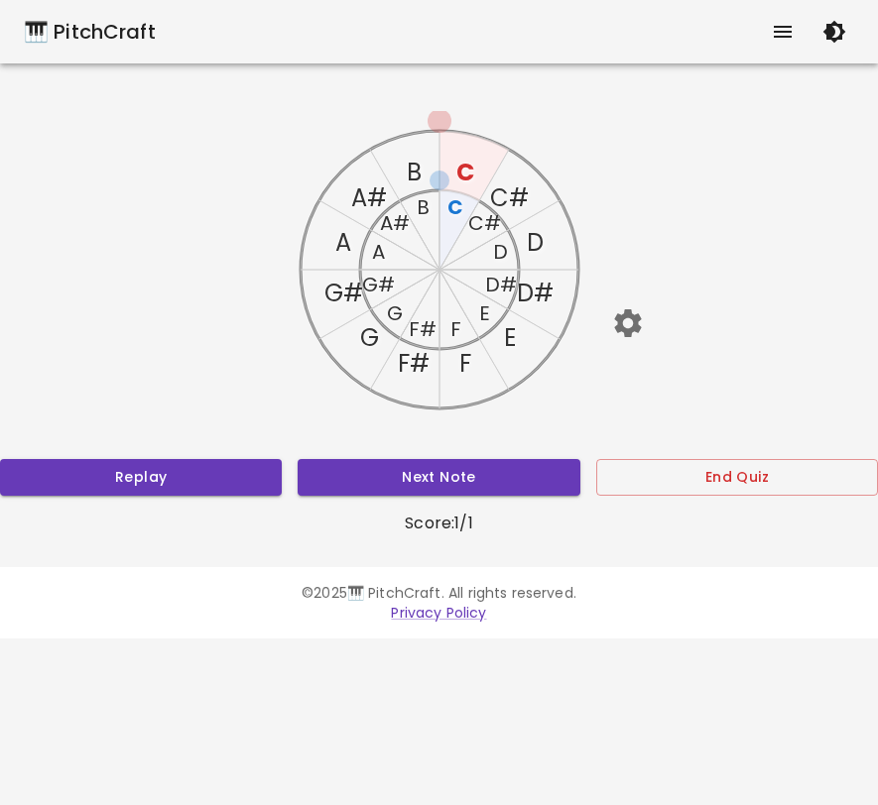
click at [460, 178] on text "C" at bounding box center [464, 172] width 18 height 33
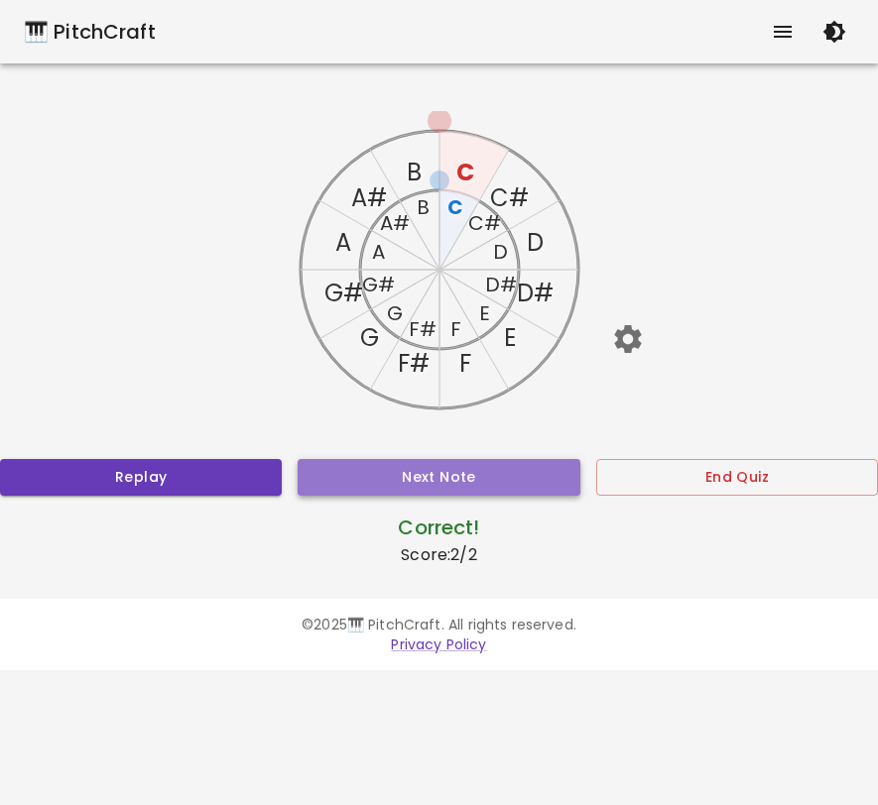
click at [424, 476] on button "Next Note" at bounding box center [439, 477] width 282 height 37
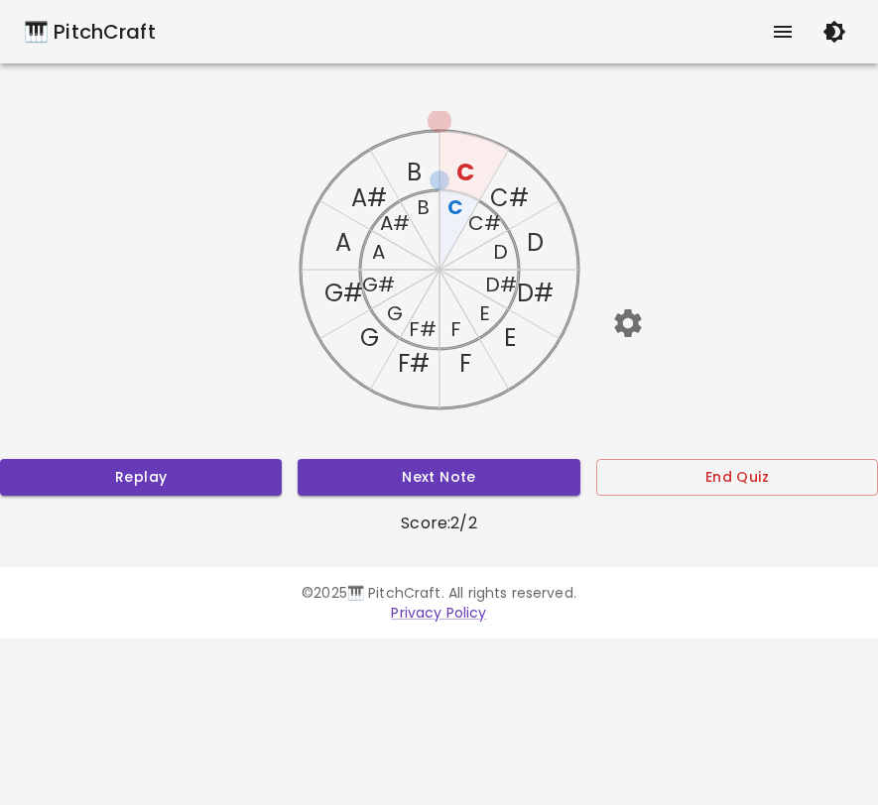
click at [456, 173] on text "C" at bounding box center [464, 172] width 18 height 33
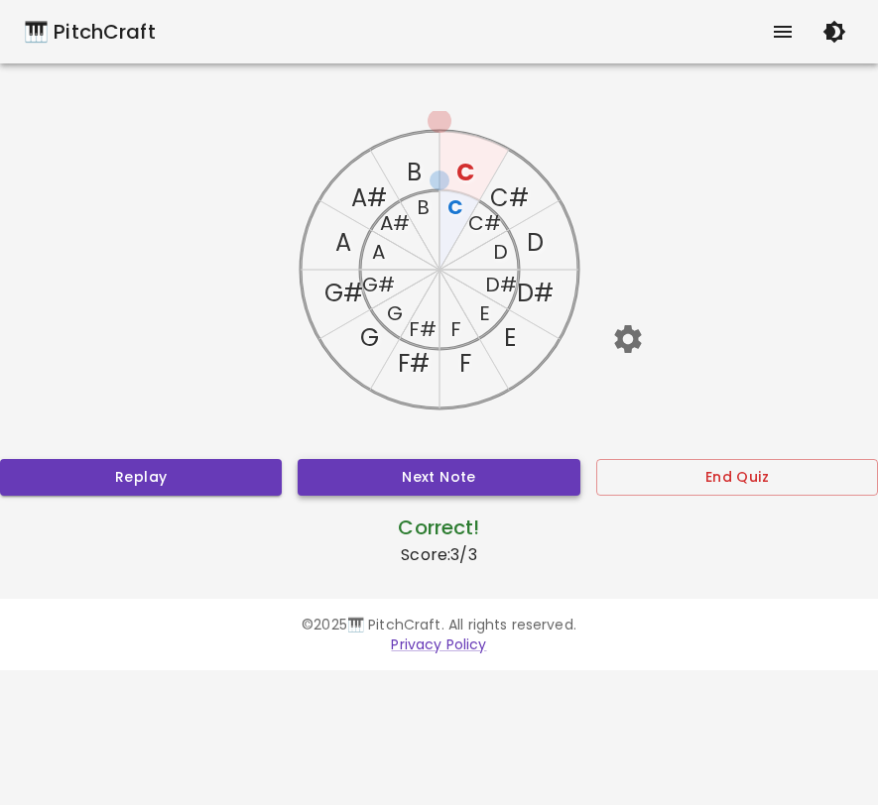
click at [421, 482] on button "Next Note" at bounding box center [439, 477] width 282 height 37
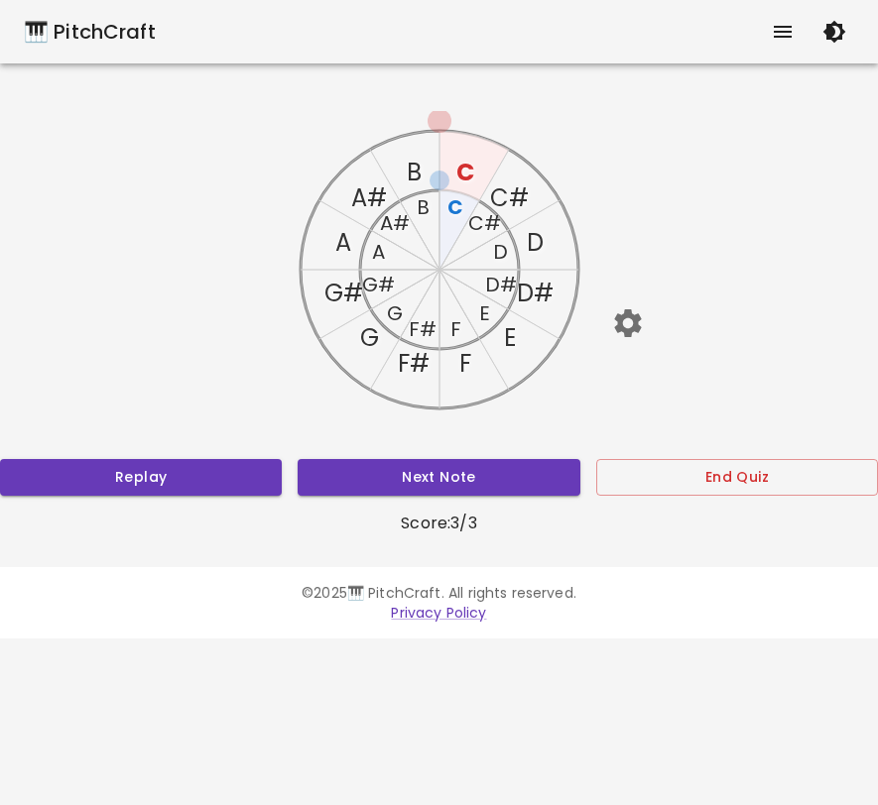
click at [503, 197] on text "C#" at bounding box center [509, 198] width 39 height 33
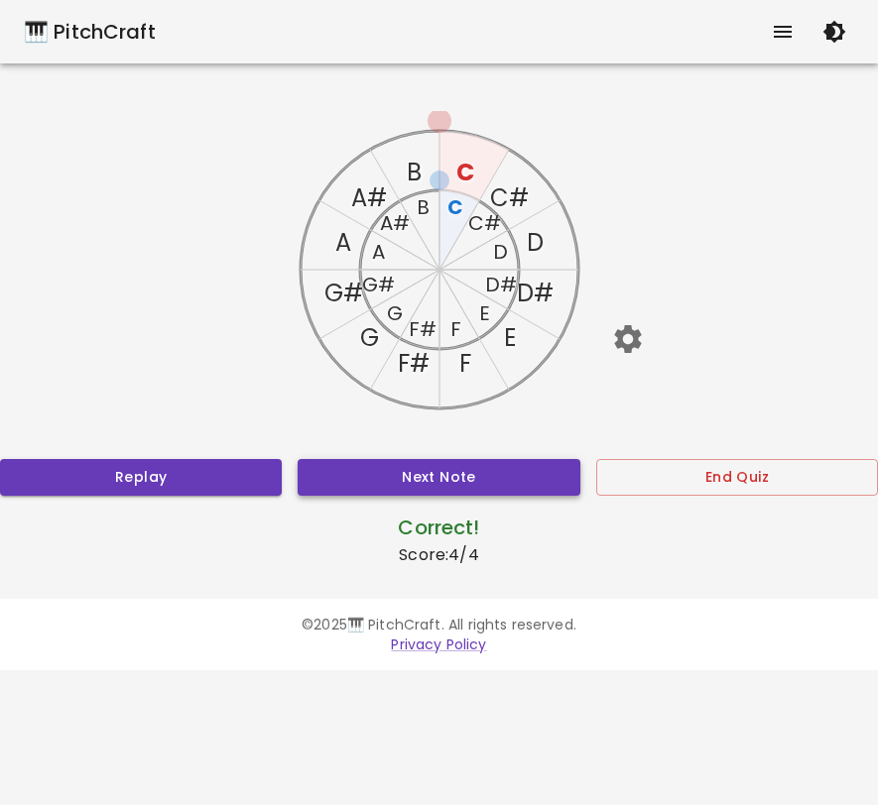
click at [458, 473] on button "Next Note" at bounding box center [439, 477] width 282 height 37
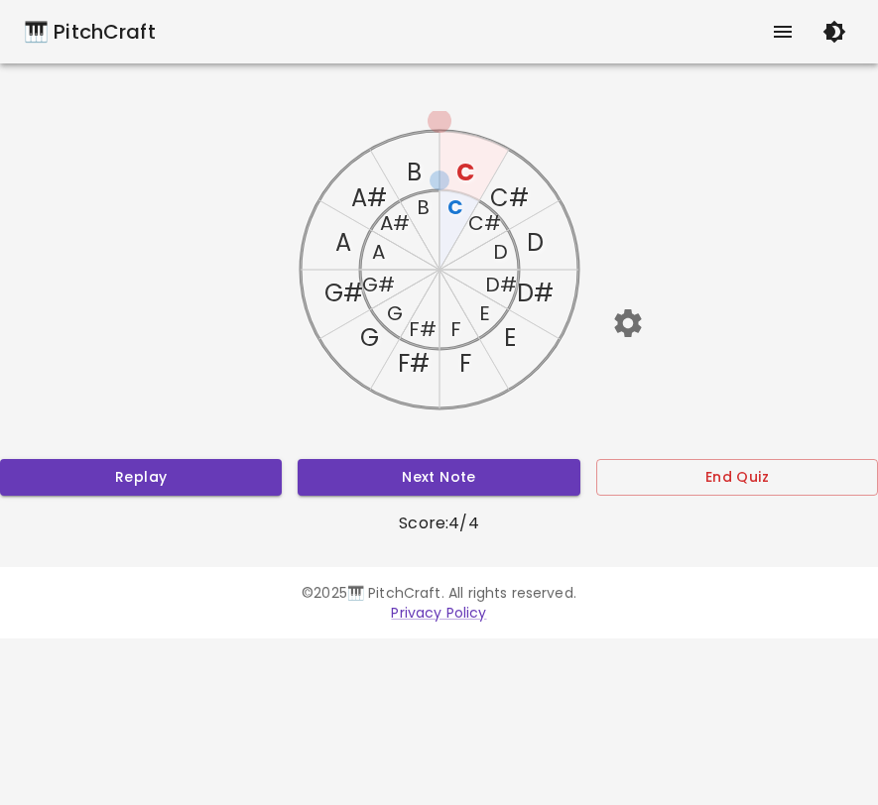
click at [501, 193] on text "C#" at bounding box center [509, 198] width 39 height 33
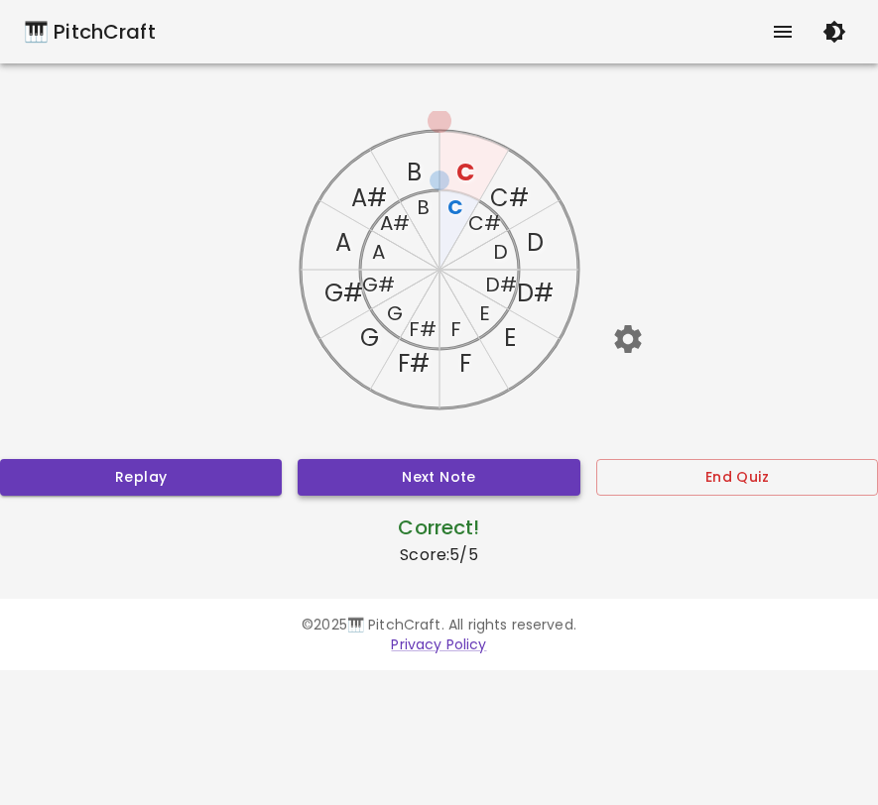
click at [408, 478] on button "Next Note" at bounding box center [439, 477] width 282 height 37
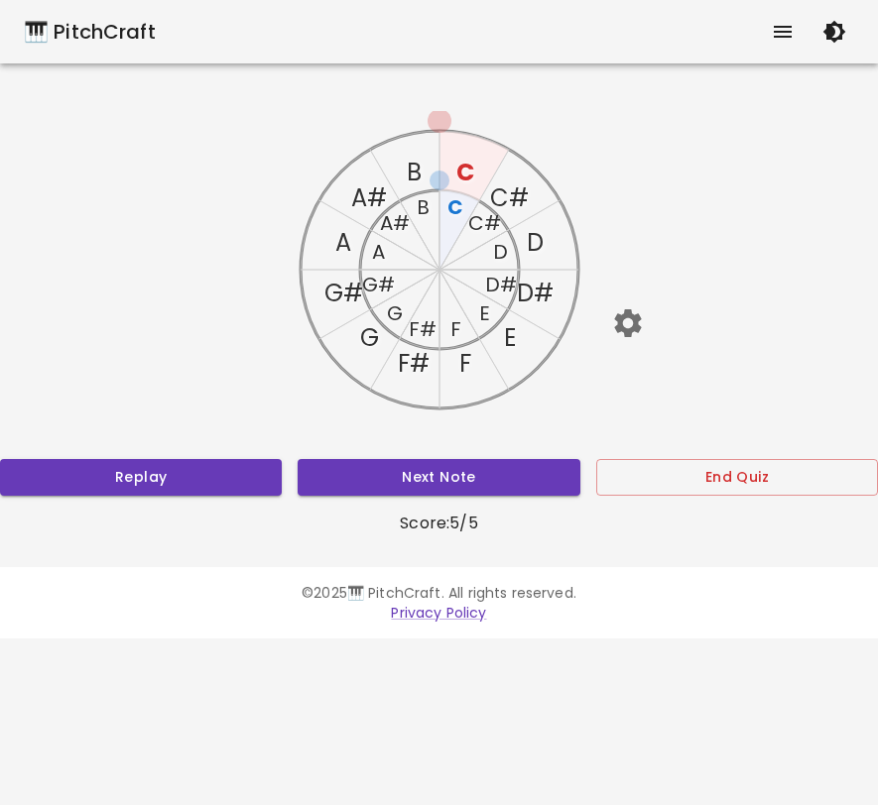
click at [479, 232] on text "C#" at bounding box center [483, 223] width 33 height 28
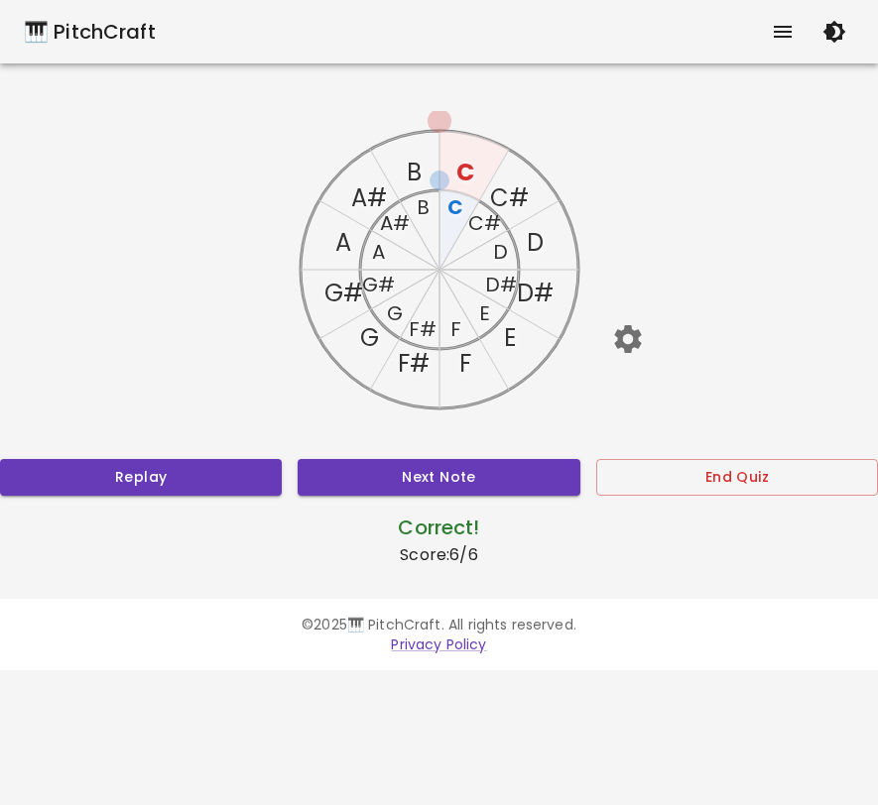
click at [508, 199] on text "C#" at bounding box center [509, 198] width 39 height 33
click at [481, 224] on text "C#" at bounding box center [483, 223] width 33 height 28
click at [472, 163] on text "C" at bounding box center [464, 172] width 18 height 33
click at [457, 208] on text "C" at bounding box center [455, 207] width 16 height 28
click at [519, 461] on button "Next Note" at bounding box center [439, 477] width 282 height 37
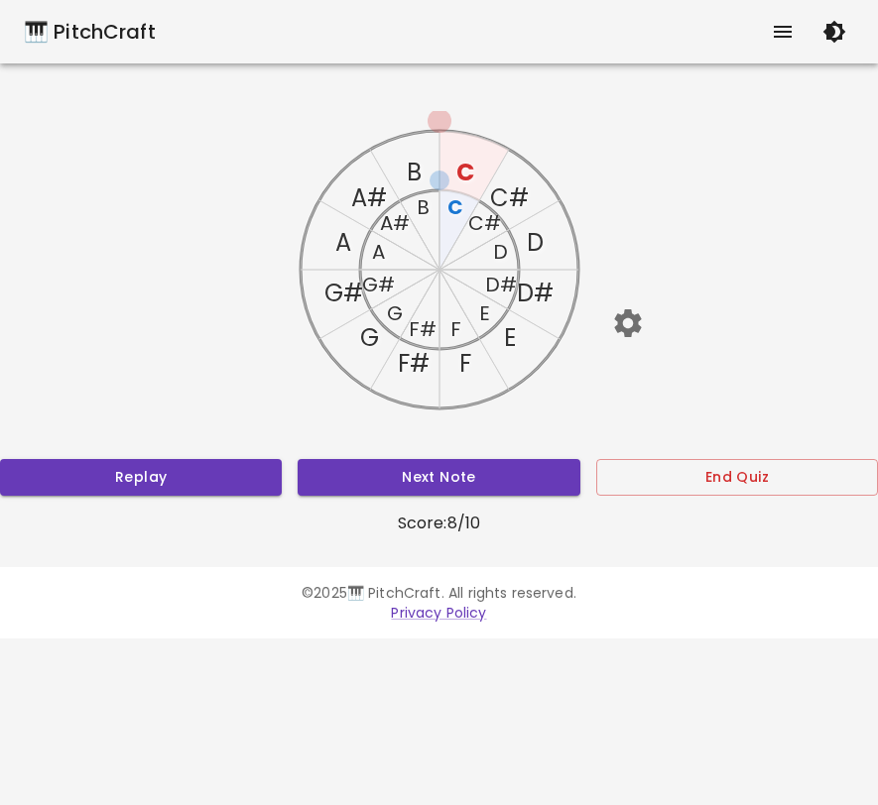
click at [516, 202] on text "C#" at bounding box center [509, 198] width 39 height 33
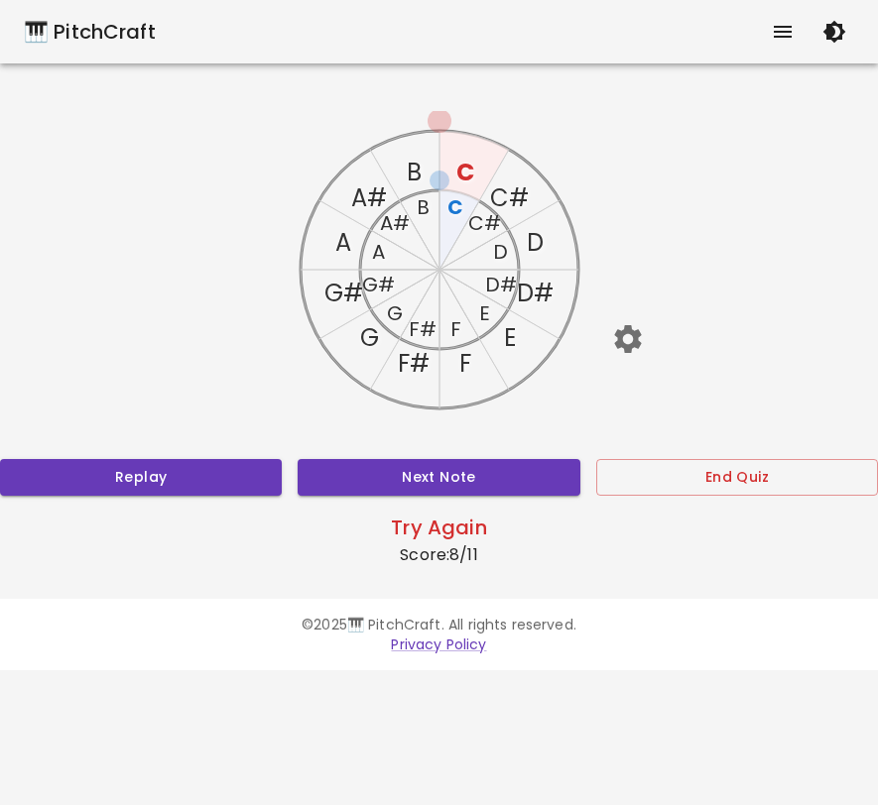
click at [483, 222] on text "C#" at bounding box center [483, 223] width 33 height 28
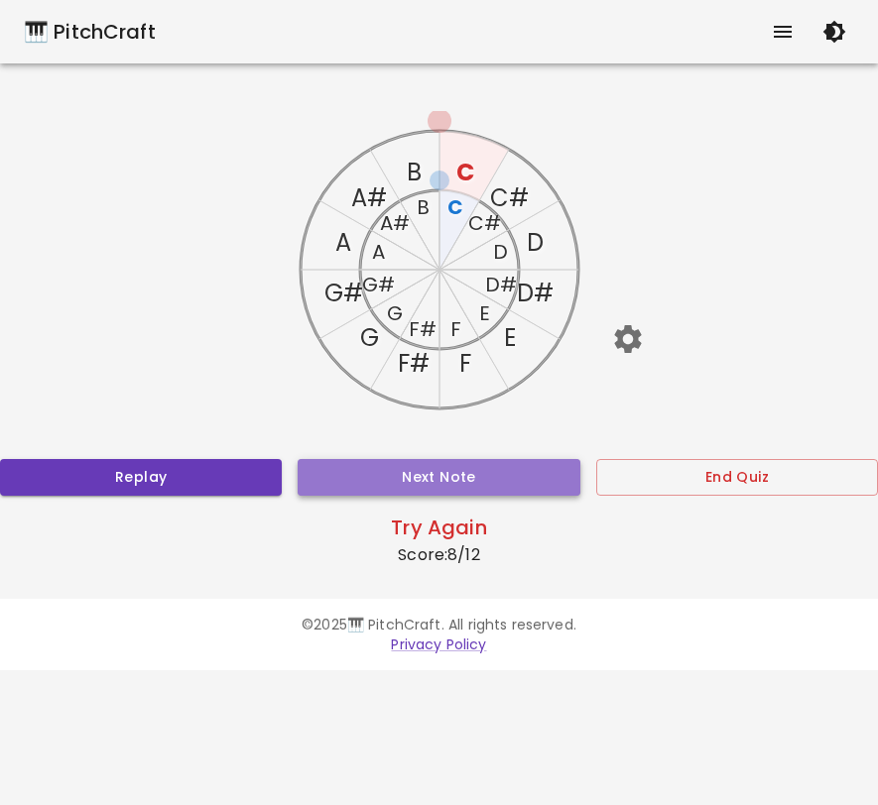
click at [428, 481] on button "Next Note" at bounding box center [439, 477] width 282 height 37
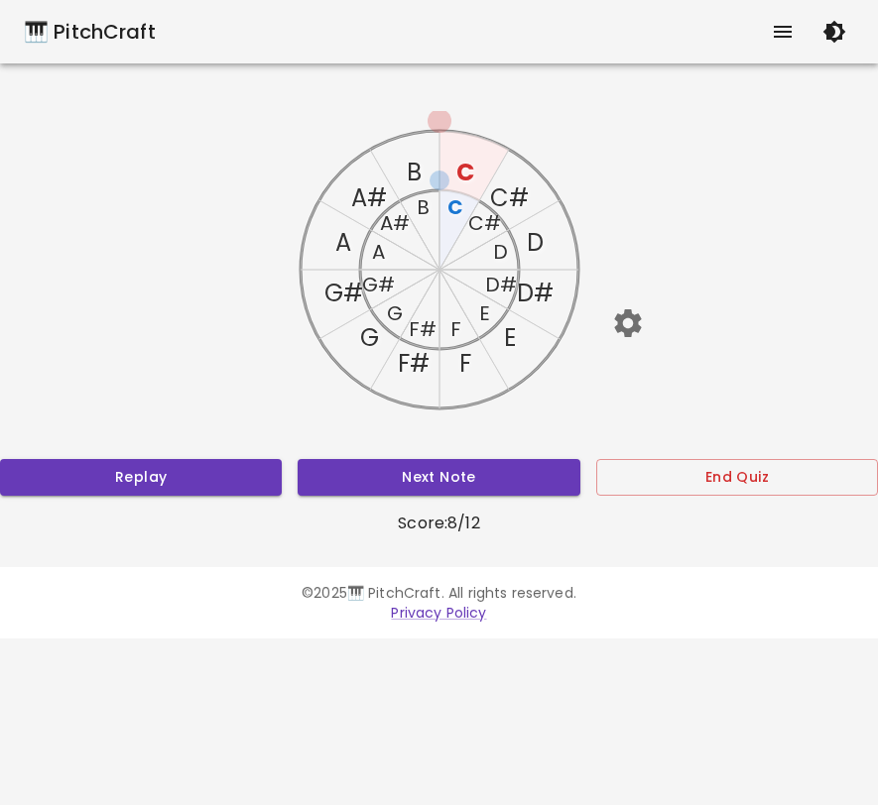
click at [461, 168] on text "C" at bounding box center [464, 172] width 18 height 33
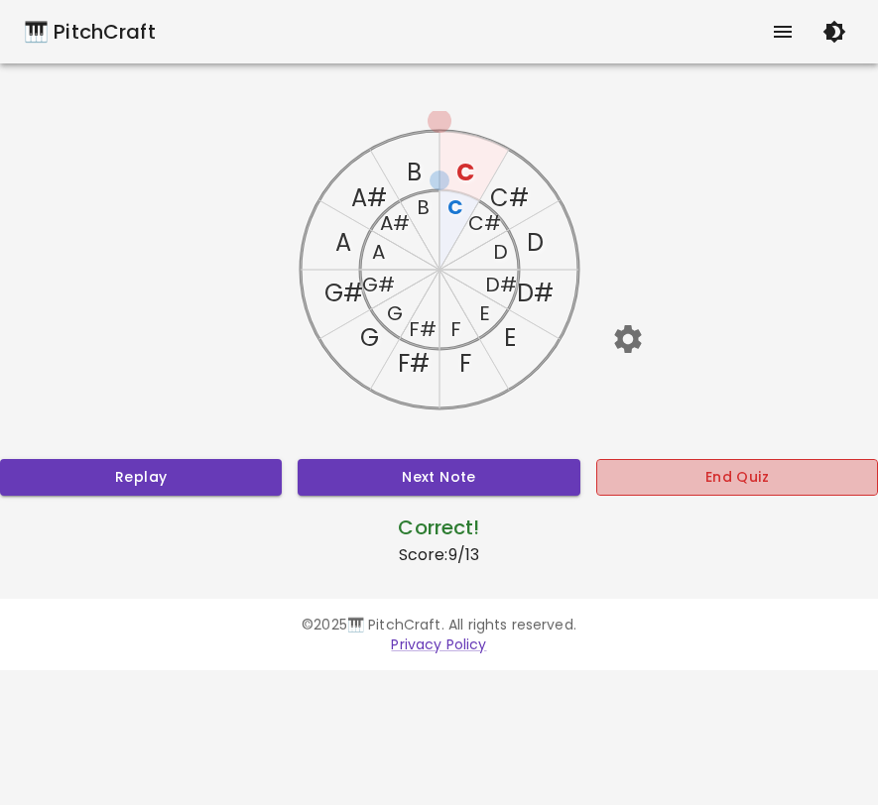
click at [639, 467] on button "End Quiz" at bounding box center [737, 477] width 282 height 37
